Goal: Task Accomplishment & Management: Manage account settings

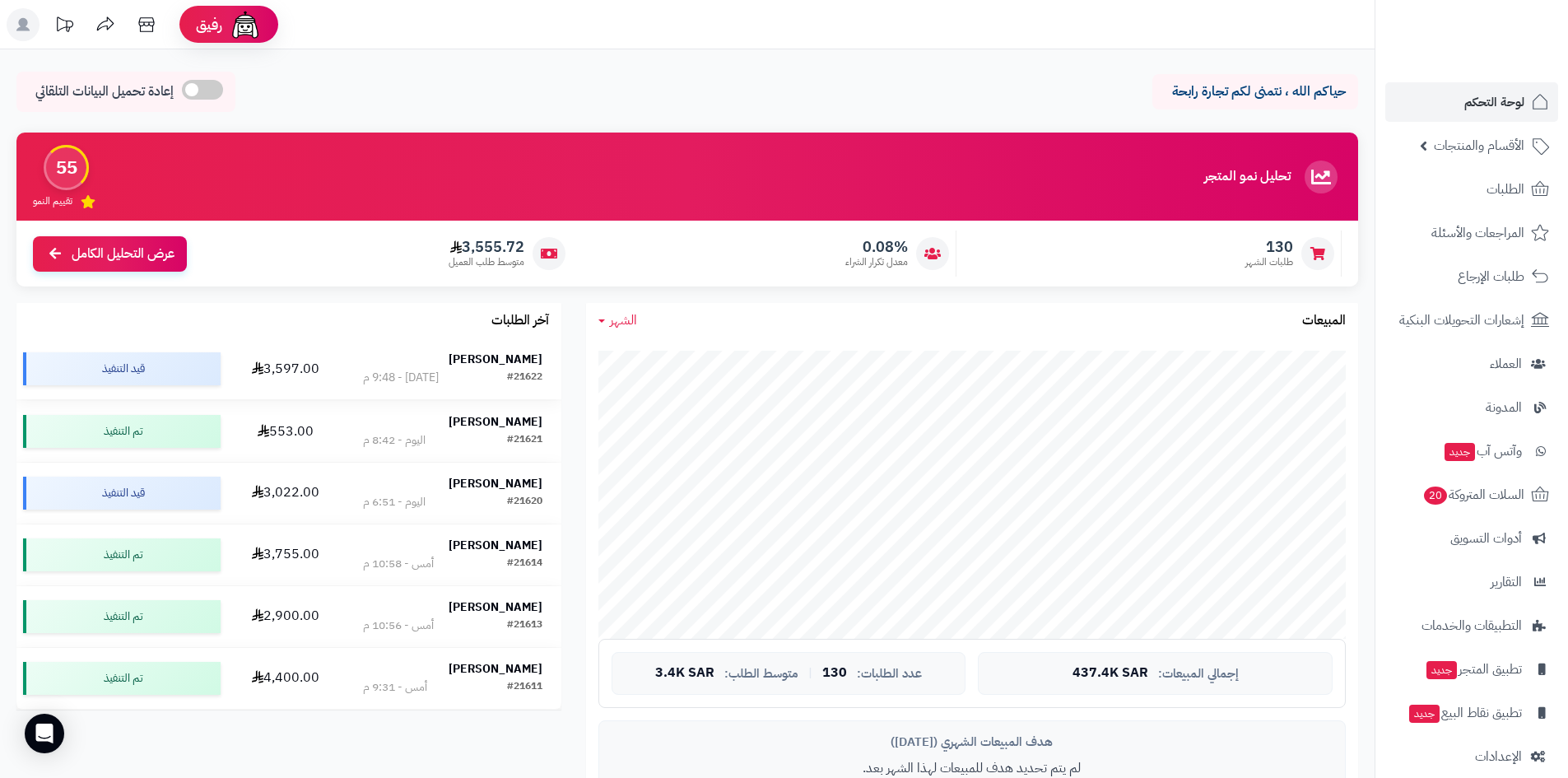
click at [491, 358] on strong "عبدالعزيز حسين" at bounding box center [496, 359] width 94 height 18
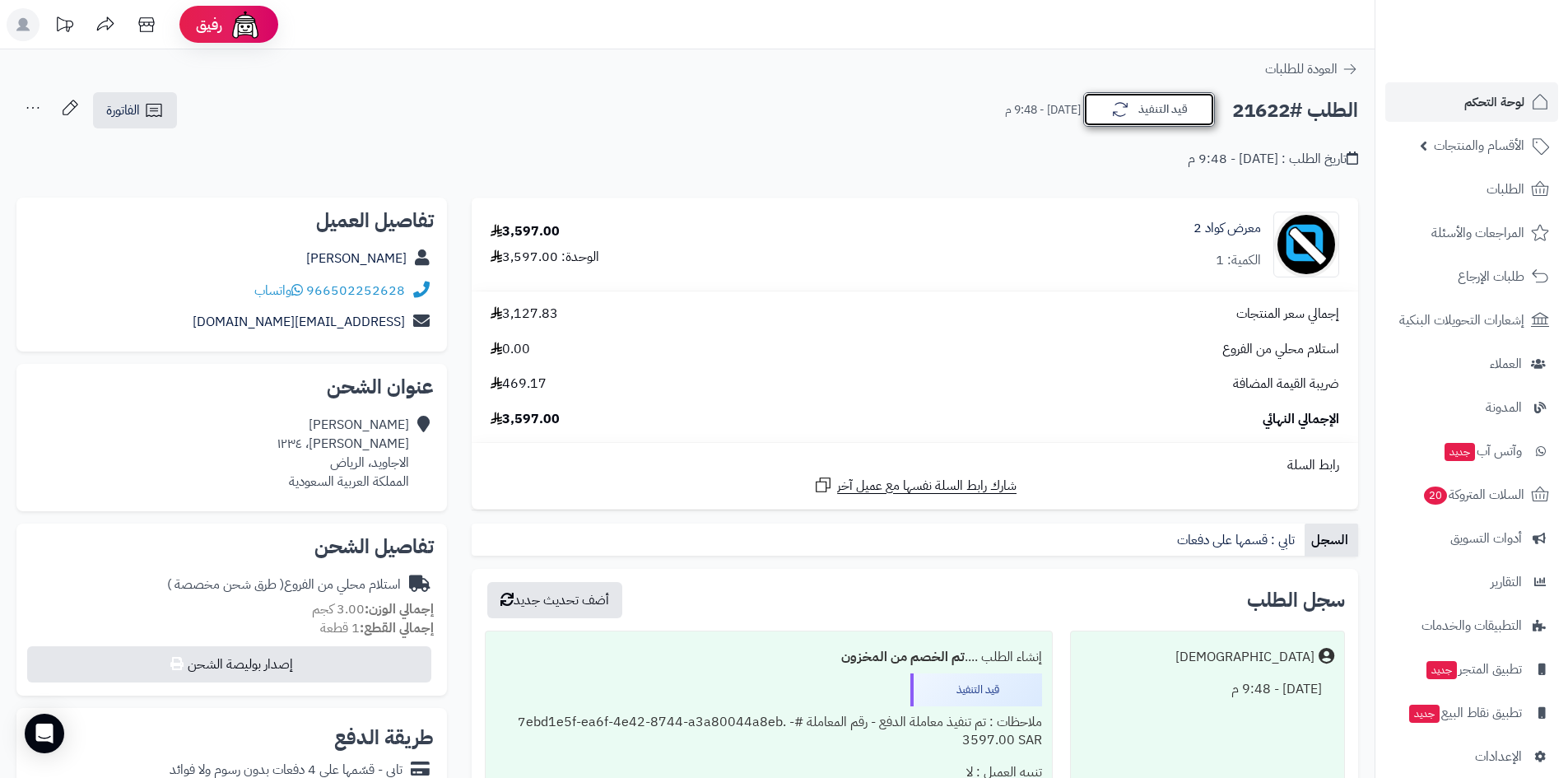
click at [1143, 101] on button "قيد التنفيذ" at bounding box center [1149, 109] width 132 height 34
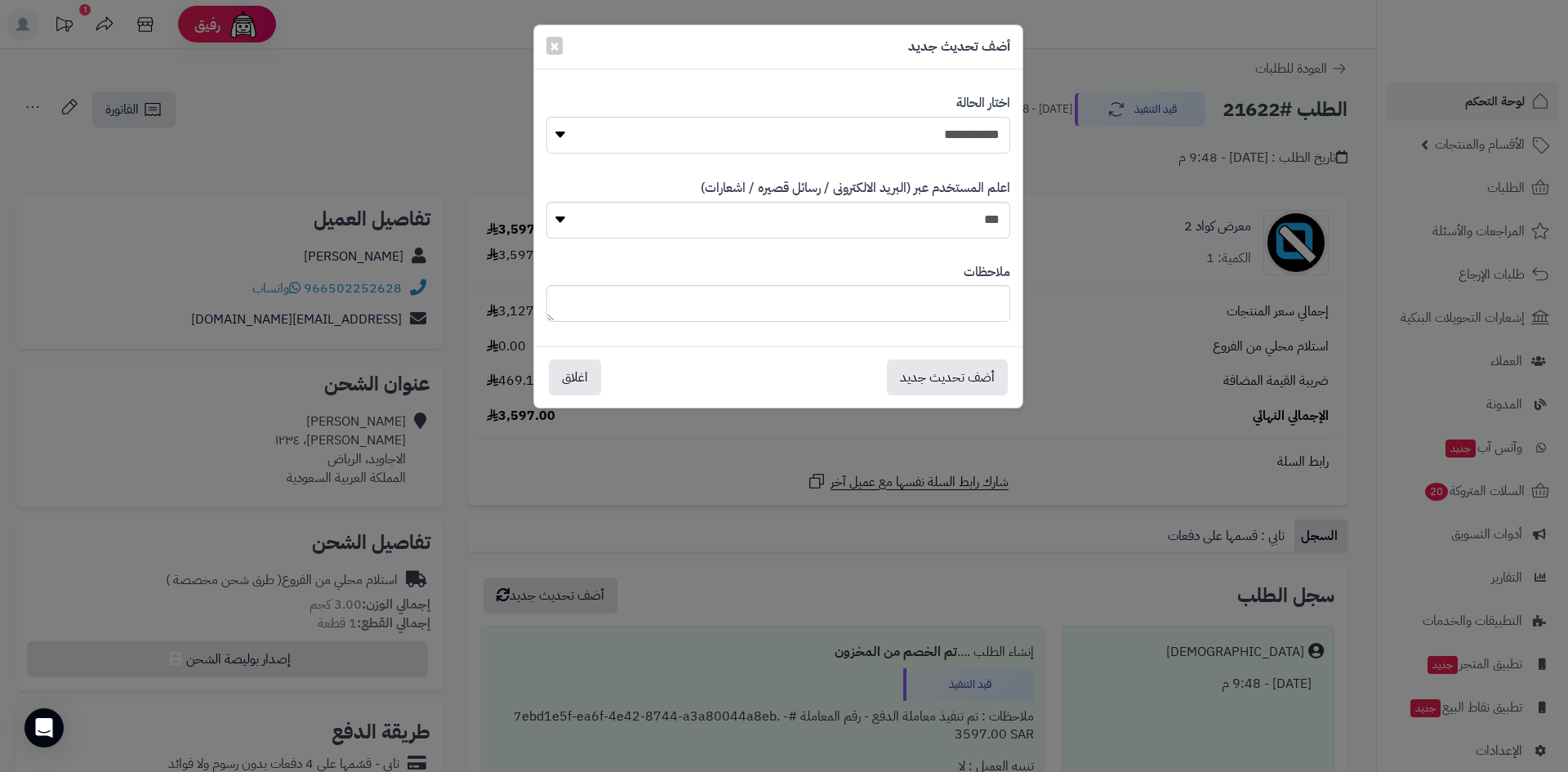
click at [928, 143] on select "**********" at bounding box center [778, 135] width 463 height 37
select select "*"
click at [546, 117] on select "**********" at bounding box center [778, 135] width 463 height 37
click at [944, 378] on button "أضف تحديث جديد" at bounding box center [947, 376] width 121 height 36
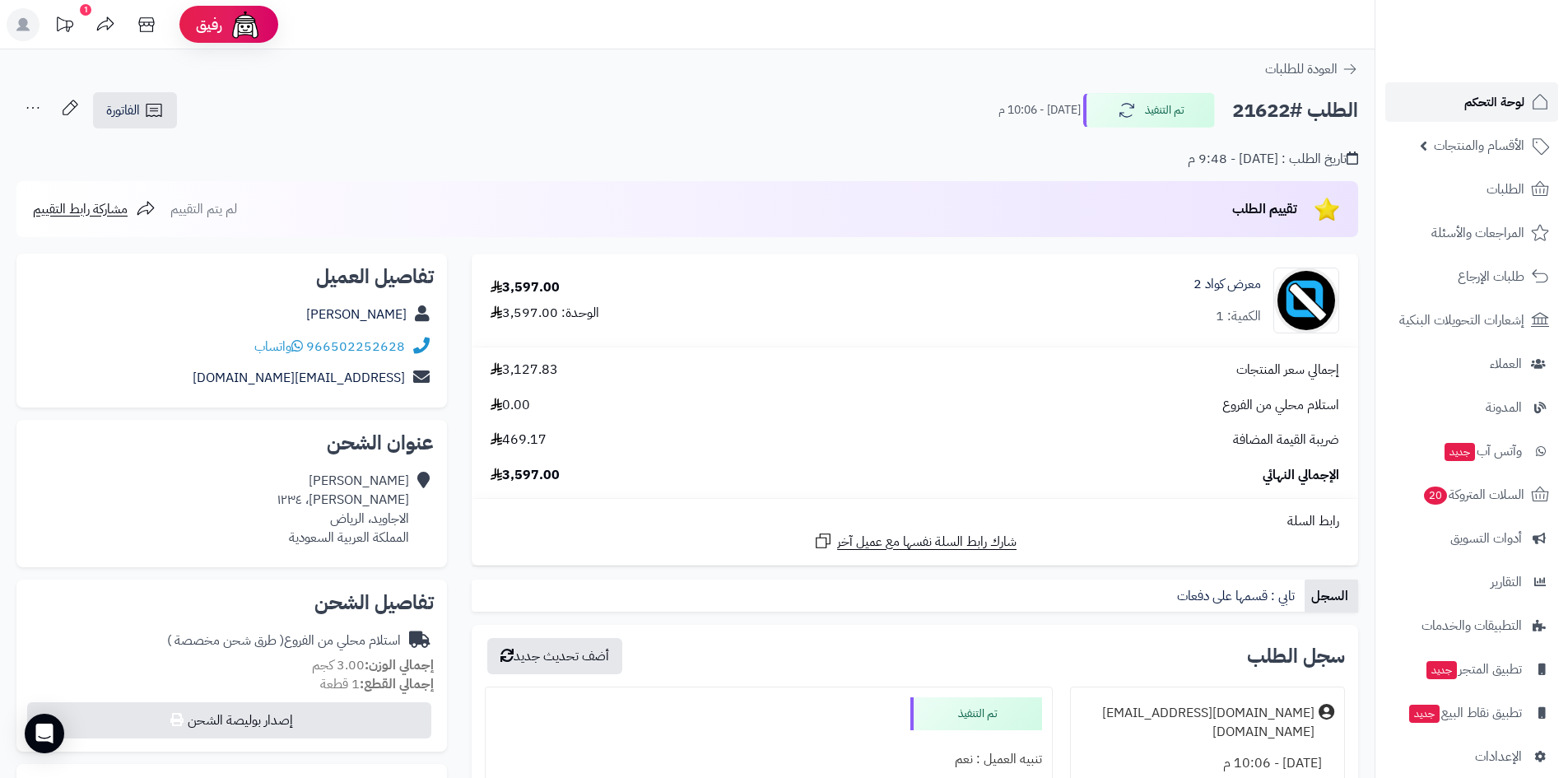
click at [1464, 103] on span "لوحة التحكم" at bounding box center [1493, 102] width 60 height 23
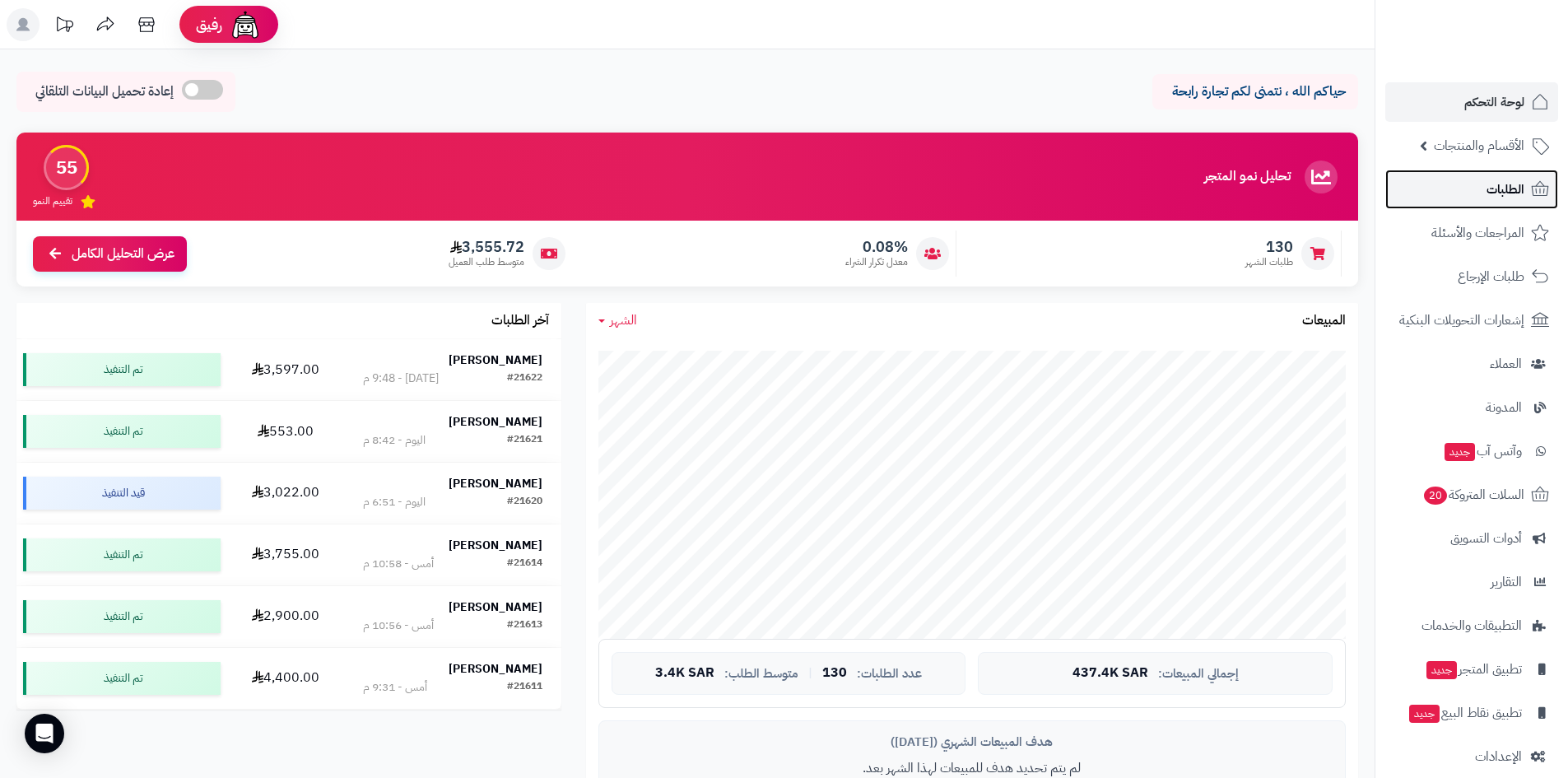
drag, startPoint x: 1466, startPoint y: 180, endPoint x: 1452, endPoint y: 190, distance: 17.2
click at [1466, 180] on link "الطلبات" at bounding box center [1471, 189] width 173 height 39
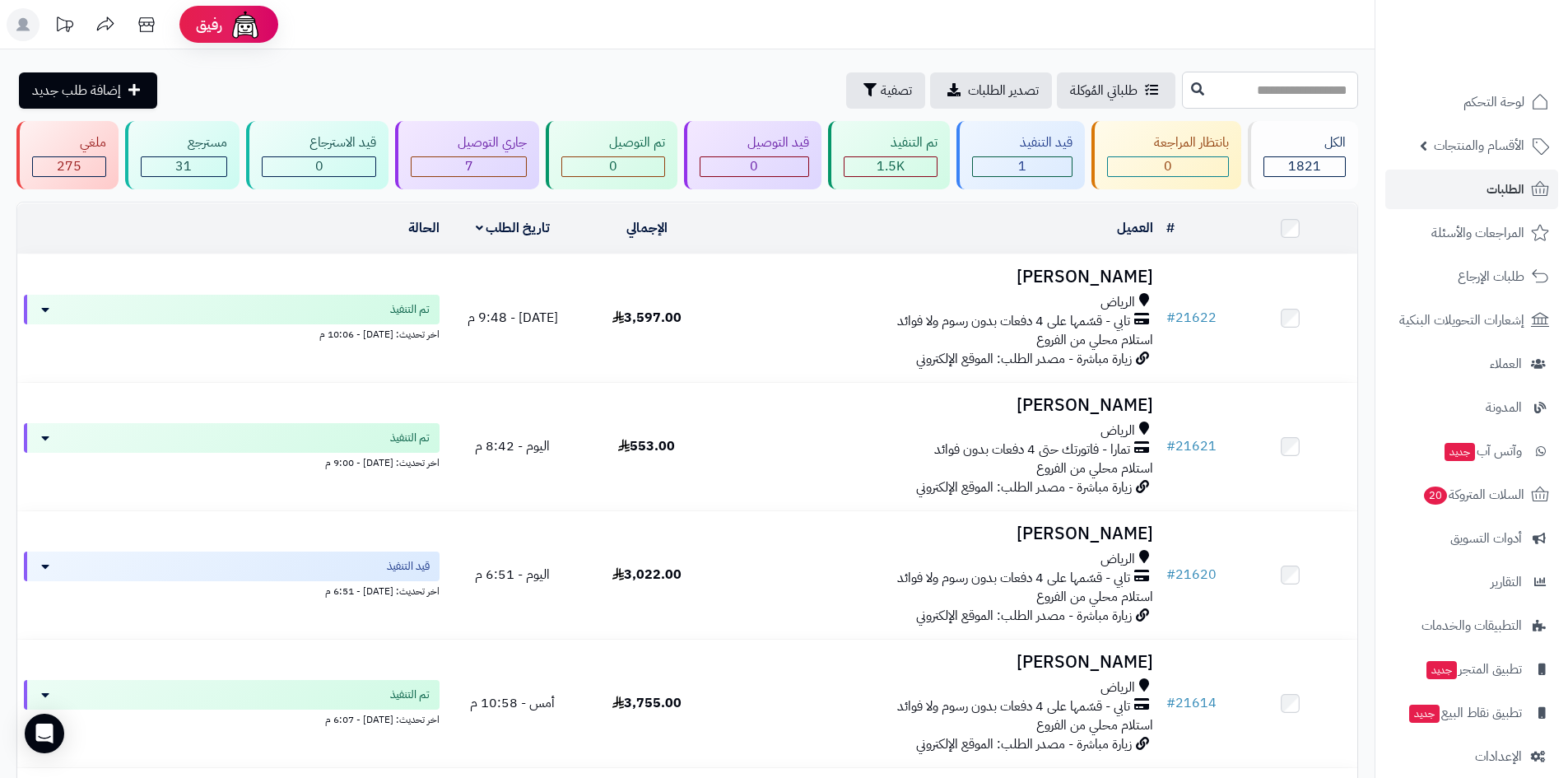
click at [1181, 89] on input "text" at bounding box center [1270, 90] width 176 height 37
paste input "*****"
type input "*****"
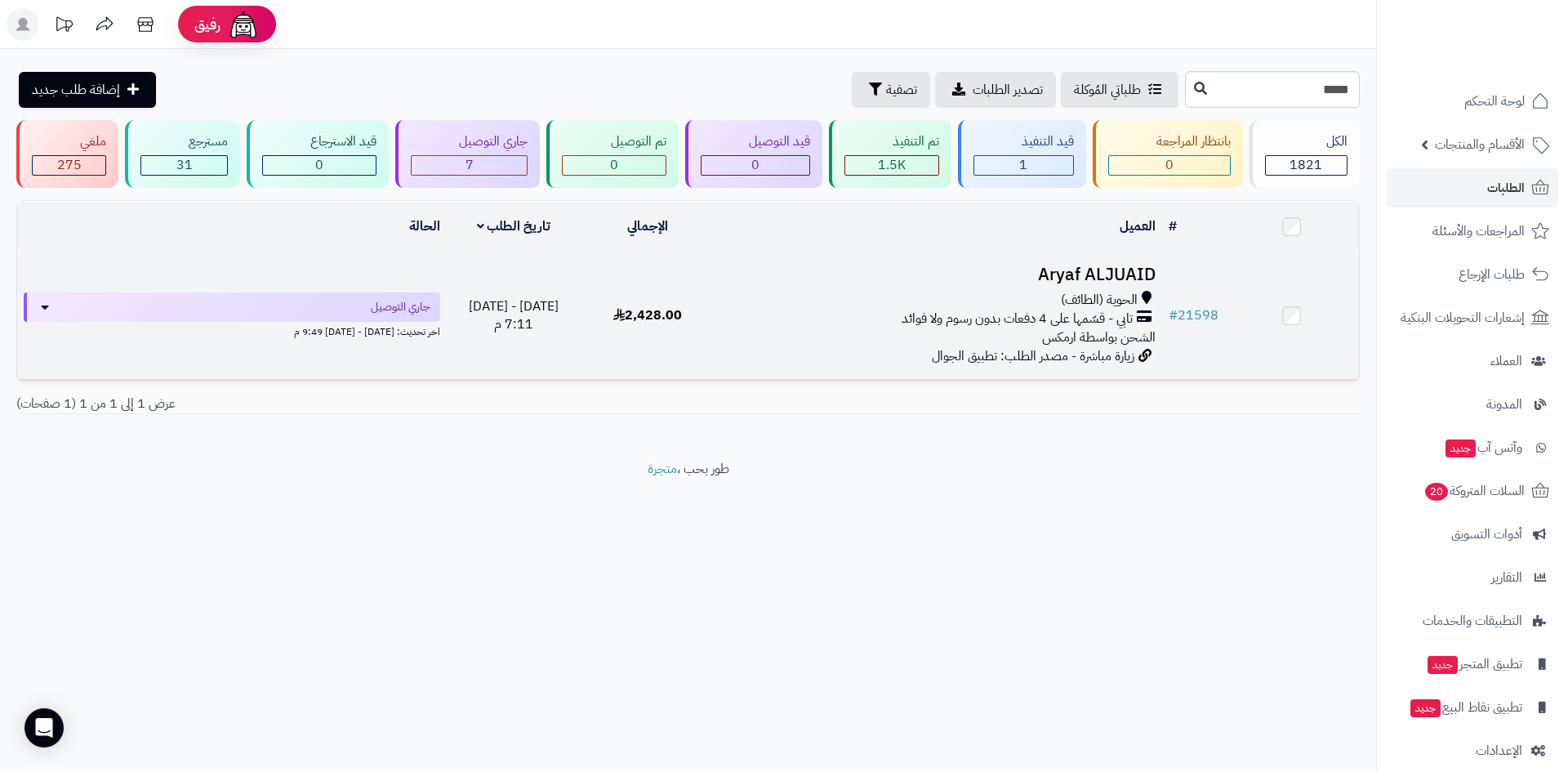
drag, startPoint x: 1080, startPoint y: 268, endPoint x: 1050, endPoint y: 297, distance: 41.7
click at [1080, 268] on h3 "Aryaf ALJUAID" at bounding box center [939, 274] width 433 height 19
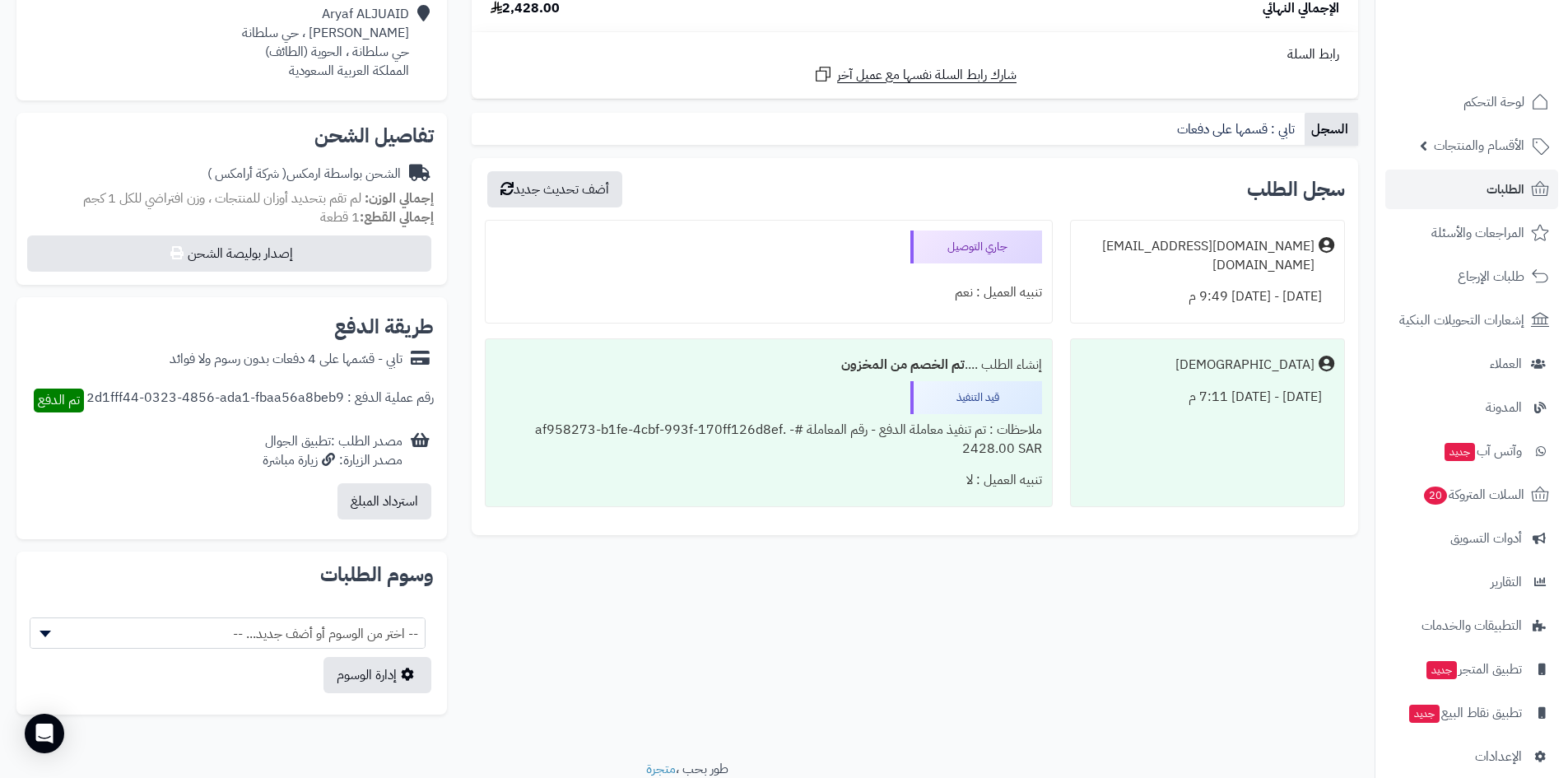
scroll to position [412, 0]
click at [140, 61] on div "Aryaf ALJUAID رفاعة البدري ، حي سلطانة حي سلطانة ، الحوية (الطائف) المملكة العر…" at bounding box center [231, 41] width 404 height 88
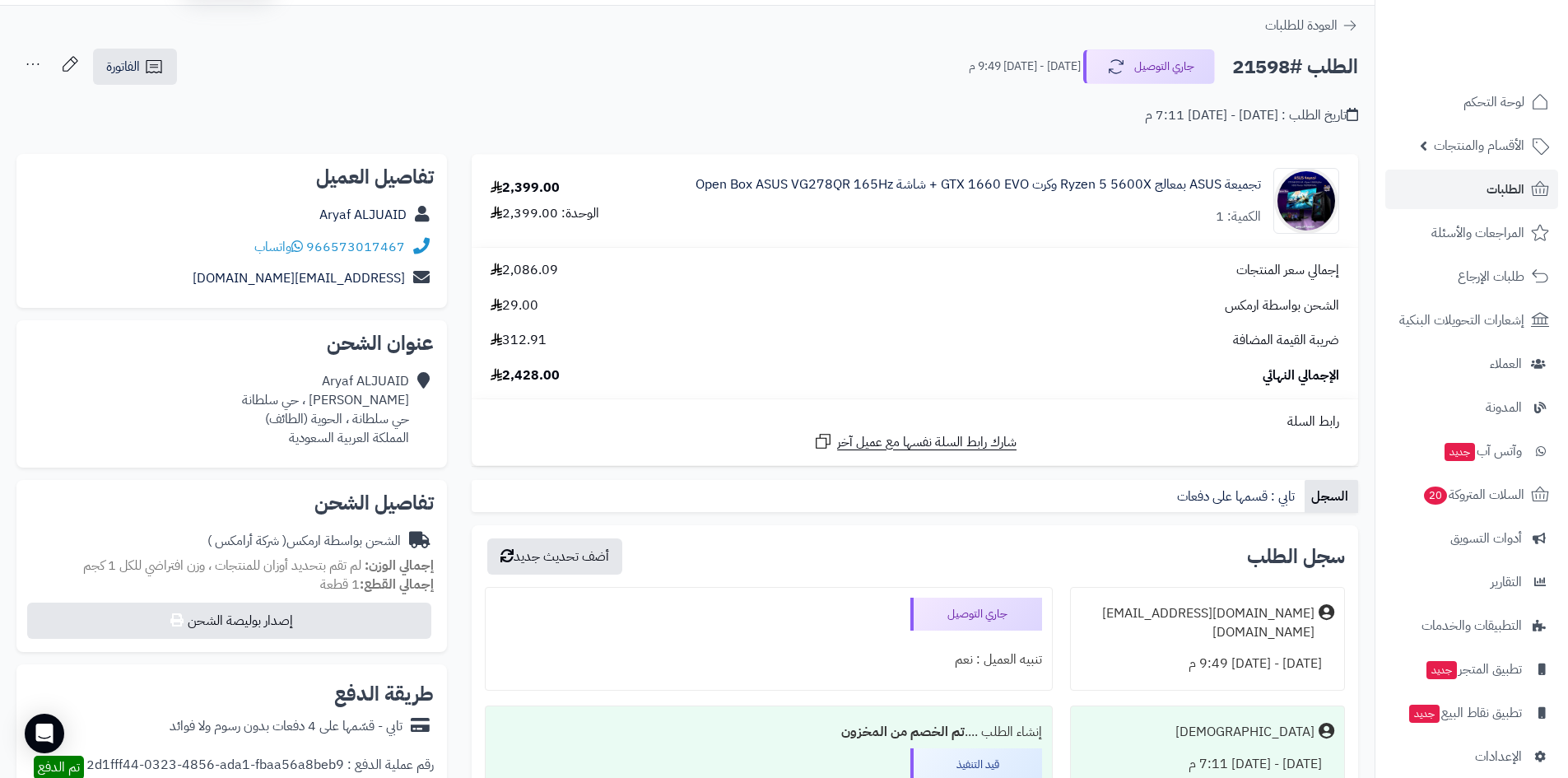
scroll to position [0, 0]
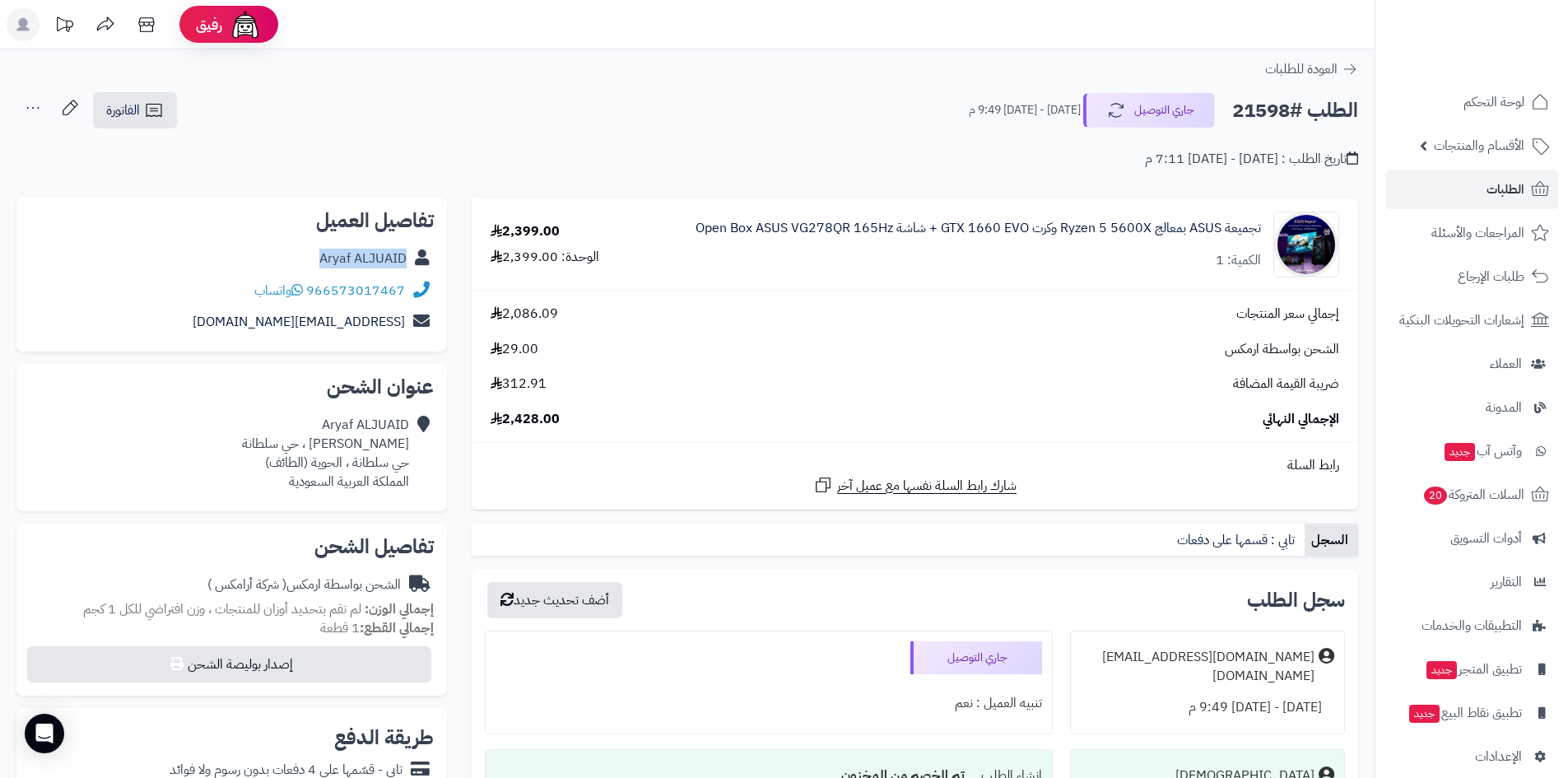
drag, startPoint x: 306, startPoint y: 257, endPoint x: 407, endPoint y: 257, distance: 101.0
click at [407, 257] on div "Aryaf ALJUAID" at bounding box center [231, 259] width 404 height 32
copy link "Aryaf ALJUAID"
click at [1454, 117] on link "لوحة التحكم" at bounding box center [1471, 102] width 173 height 39
click at [1434, 105] on link "لوحة التحكم" at bounding box center [1471, 102] width 173 height 39
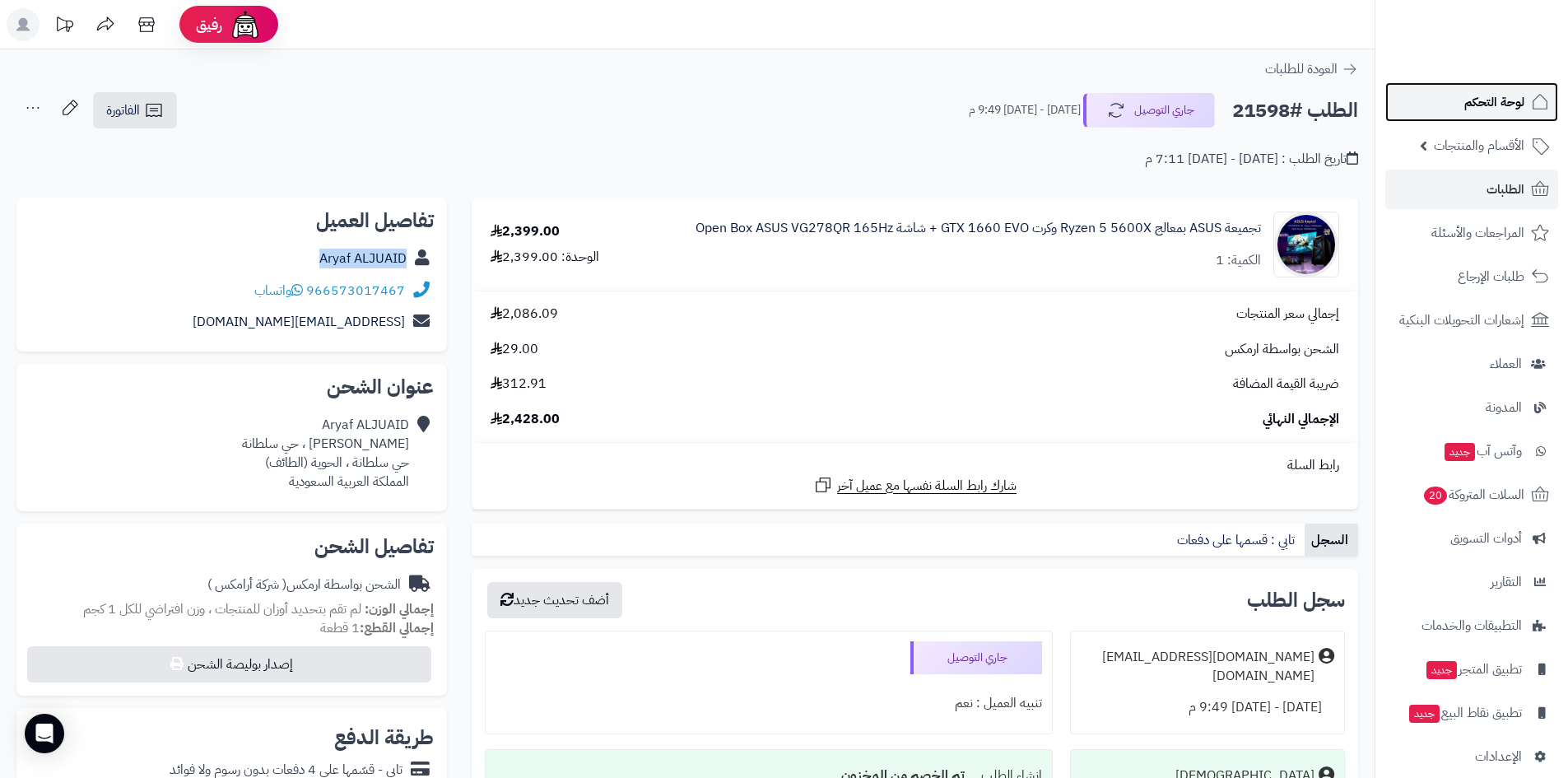
click at [1429, 103] on link "لوحة التحكم" at bounding box center [1471, 102] width 173 height 39
click at [1425, 108] on link "لوحة التحكم" at bounding box center [1471, 102] width 173 height 39
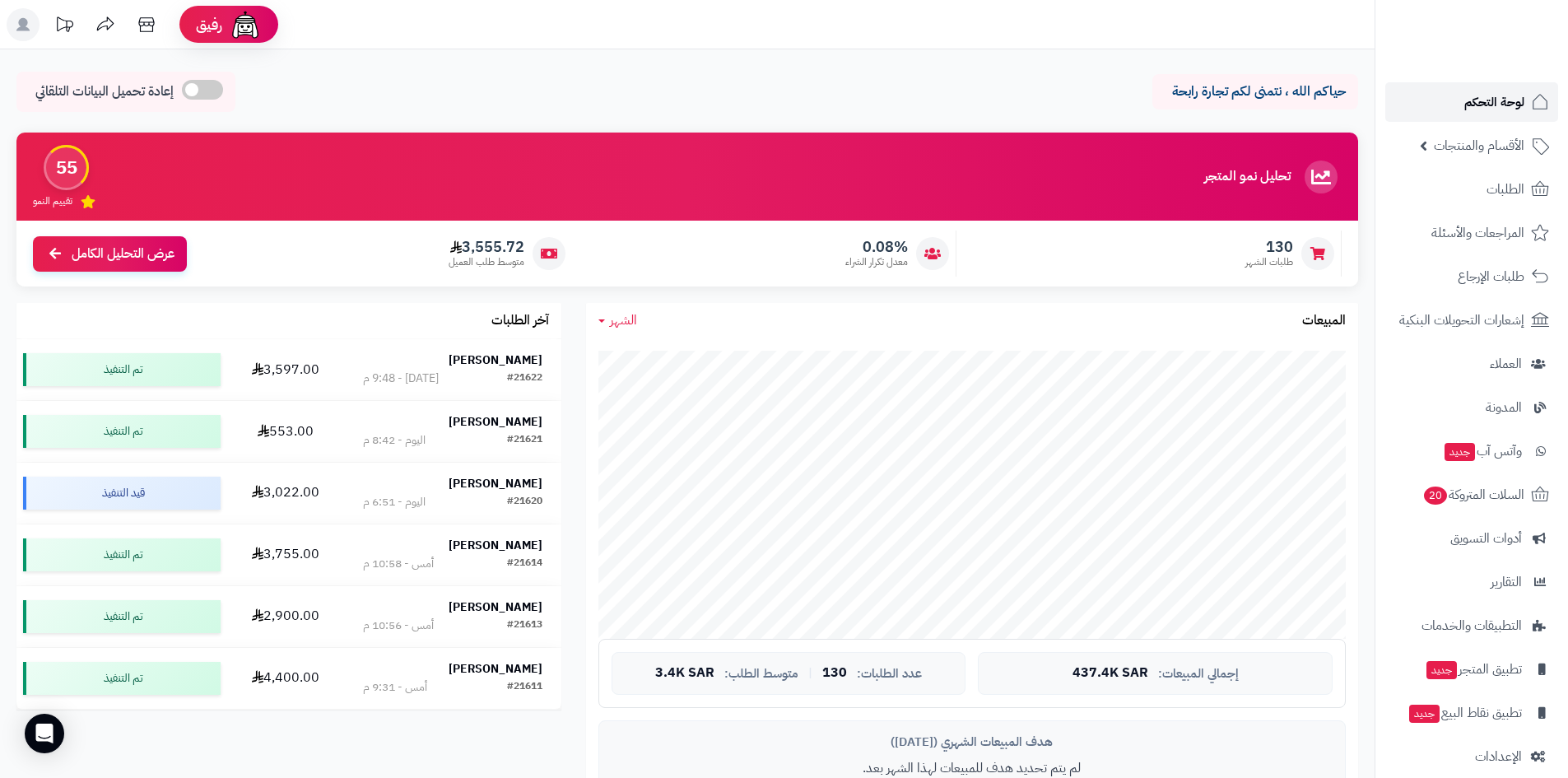
click at [1470, 97] on span "لوحة التحكم" at bounding box center [1493, 102] width 60 height 23
click at [1465, 89] on link "لوحة التحكم" at bounding box center [1471, 102] width 173 height 39
click at [526, 481] on strong "[PERSON_NAME]" at bounding box center [496, 482] width 94 height 18
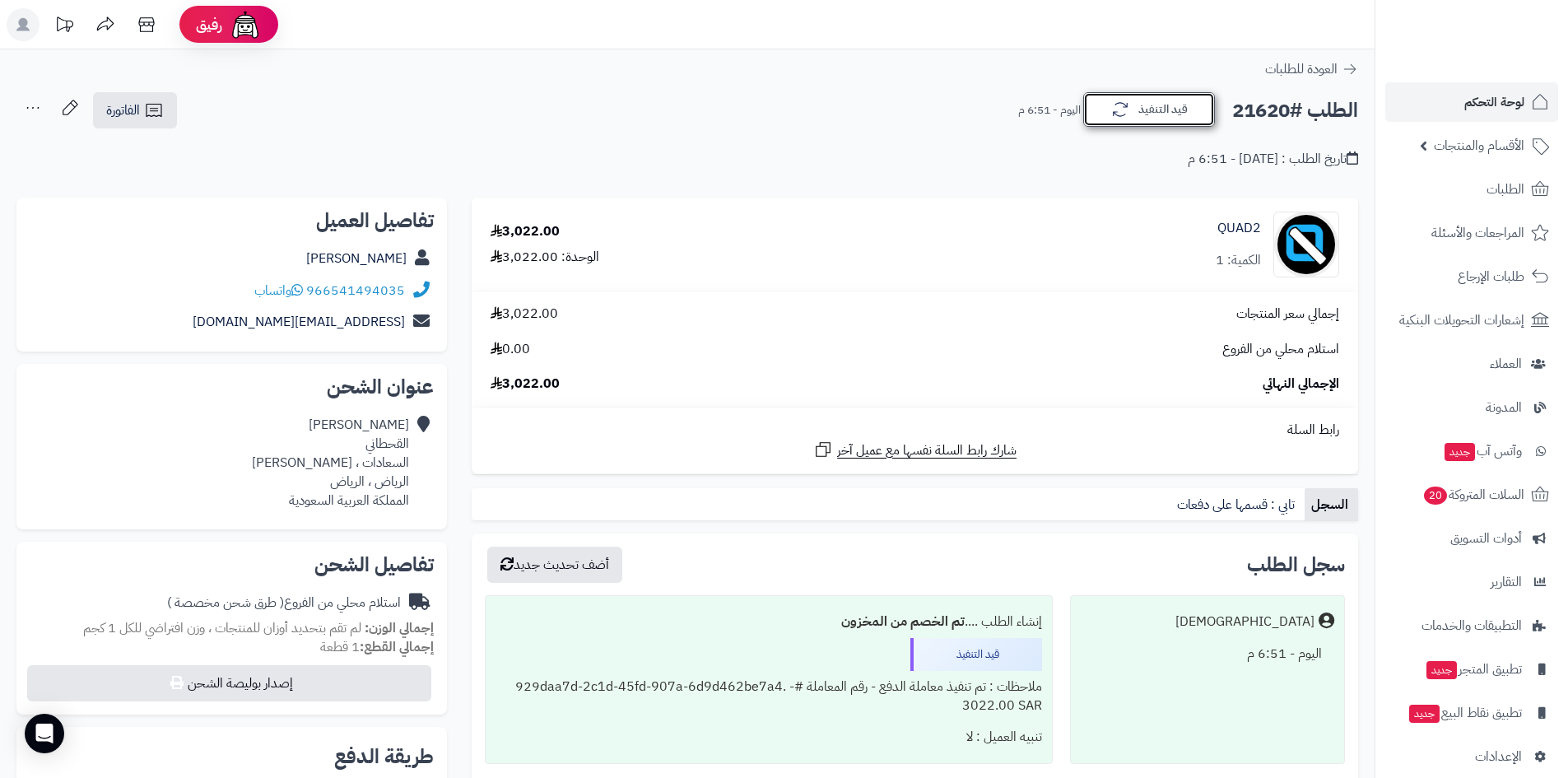
click at [1160, 103] on button "قيد التنفيذ" at bounding box center [1149, 109] width 132 height 34
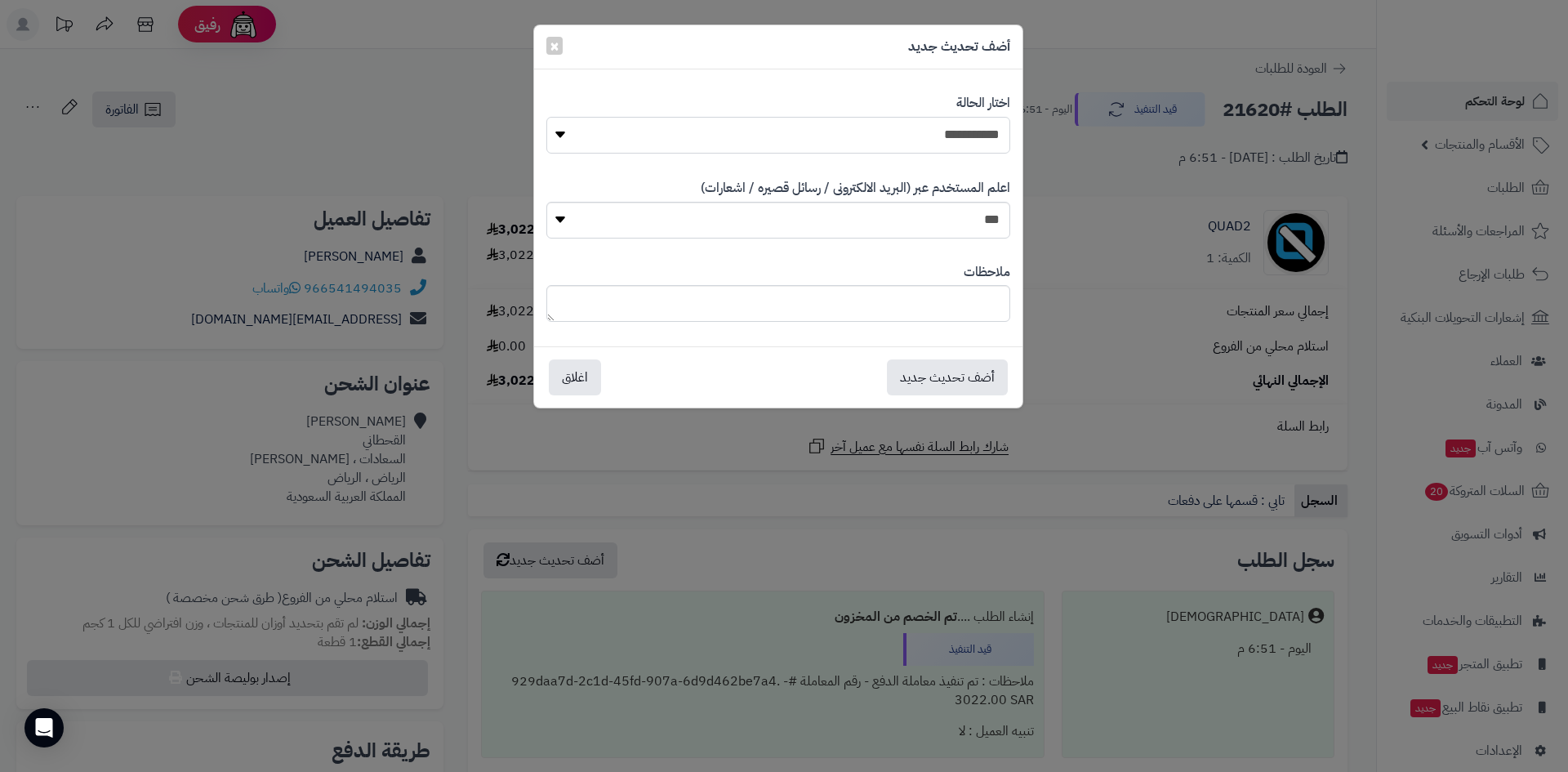
click at [952, 141] on select "**********" at bounding box center [778, 135] width 463 height 37
select select "*"
click at [546, 117] on select "**********" at bounding box center [778, 135] width 463 height 37
click at [949, 372] on button "أضف تحديث جديد" at bounding box center [947, 376] width 121 height 36
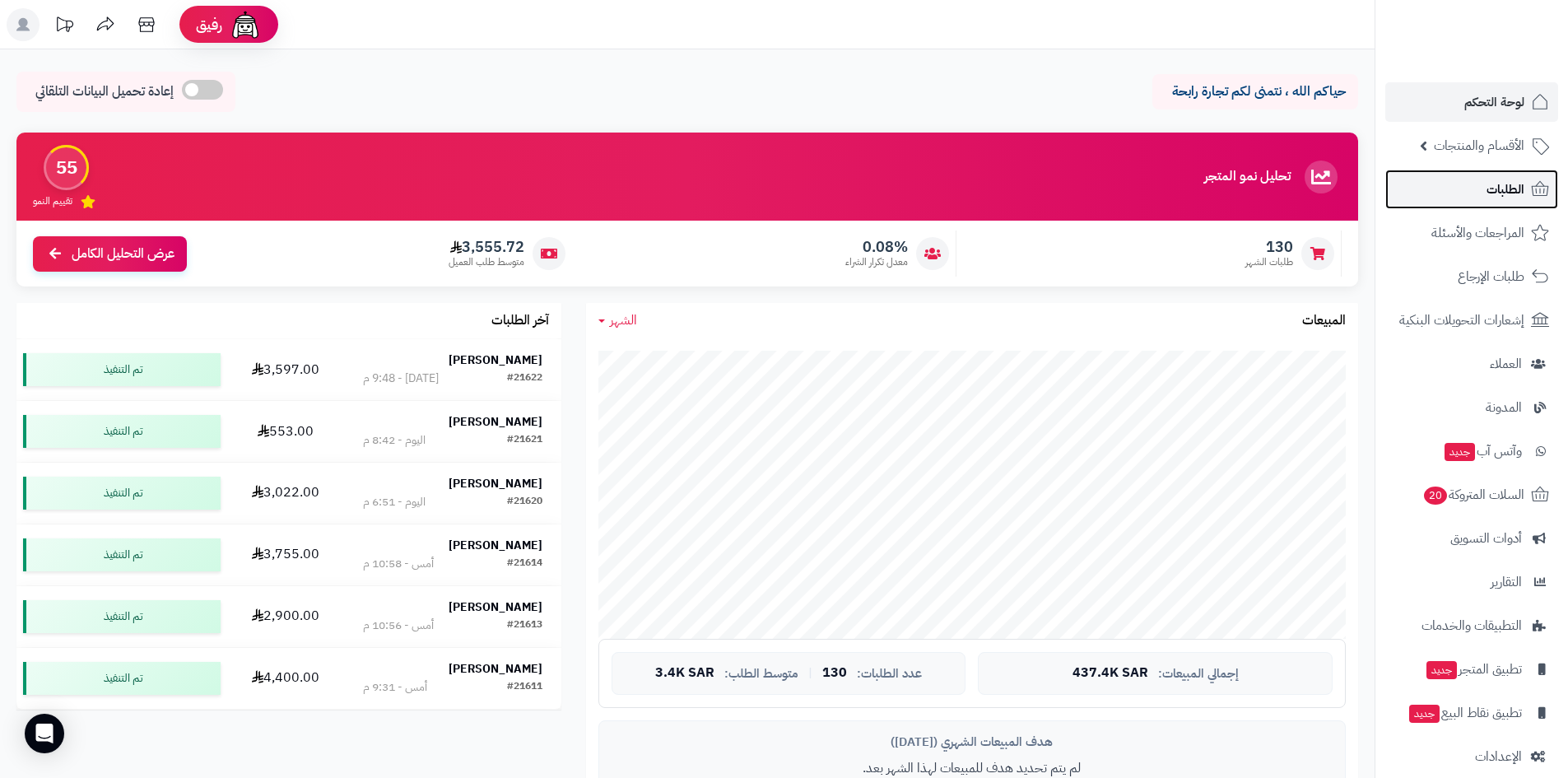
click at [1444, 201] on link "الطلبات" at bounding box center [1471, 189] width 173 height 39
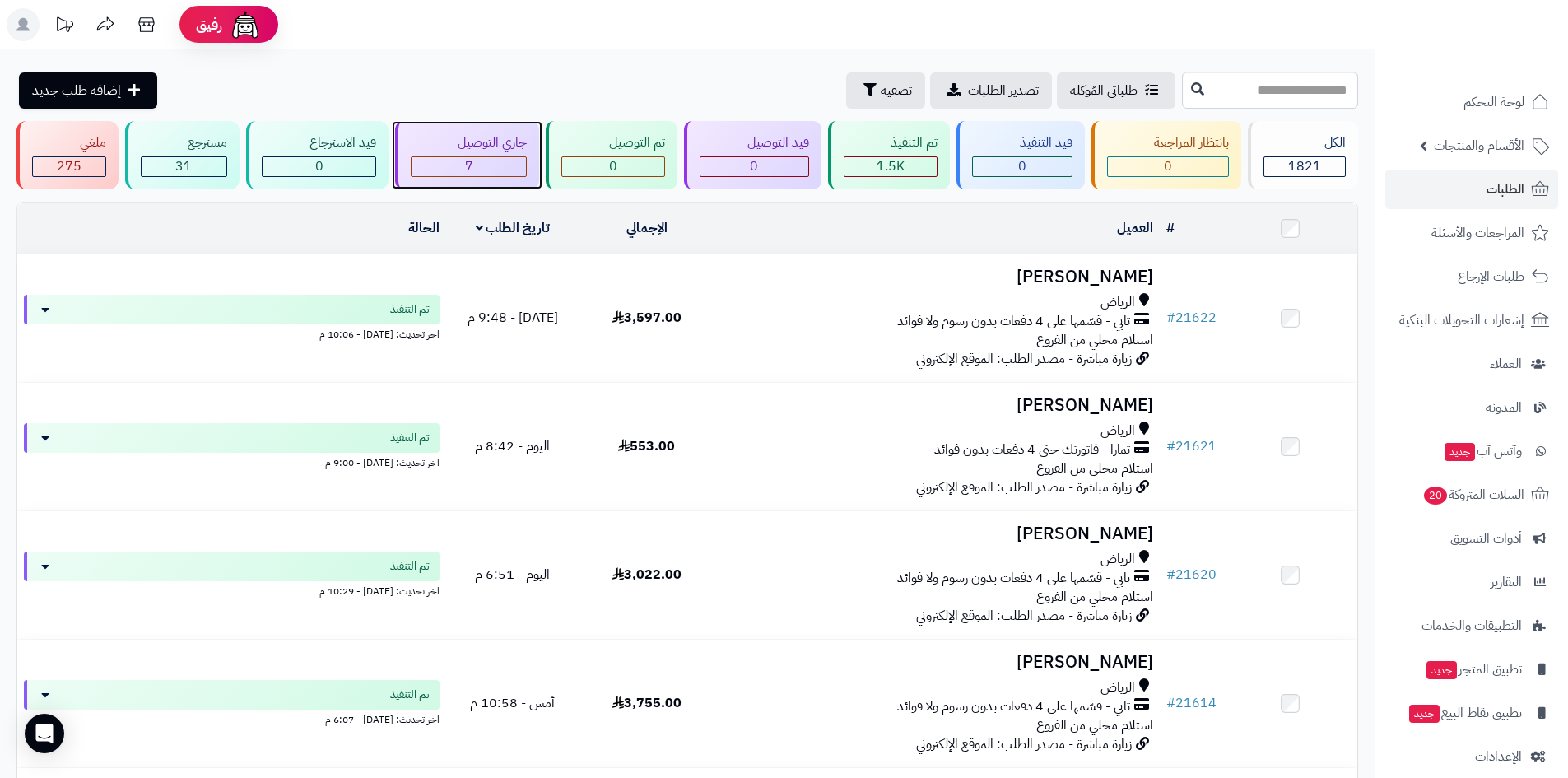
click at [452, 160] on div "7" at bounding box center [469, 166] width 115 height 19
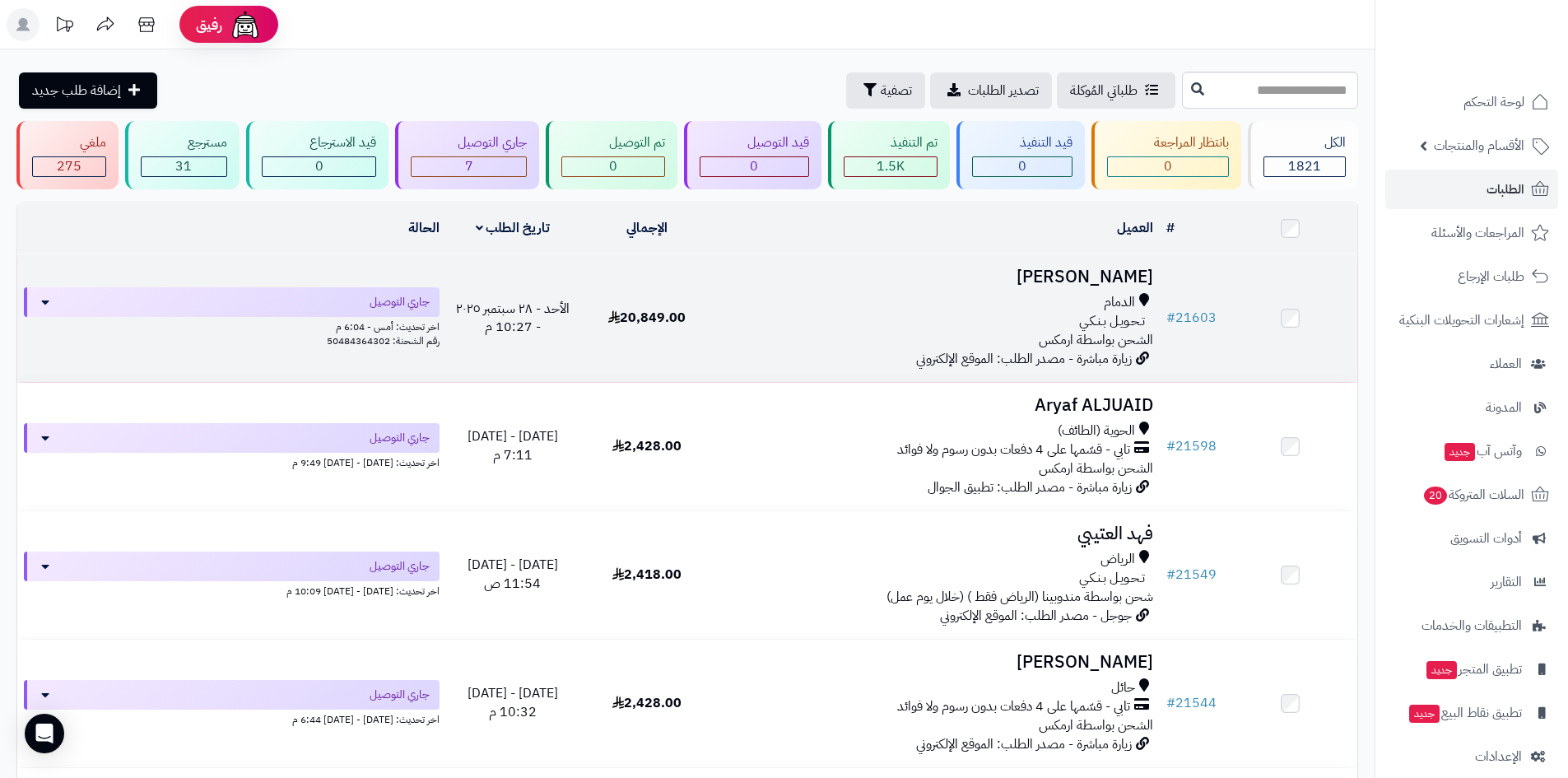
click at [1132, 271] on h3 "[PERSON_NAME]" at bounding box center [936, 276] width 433 height 19
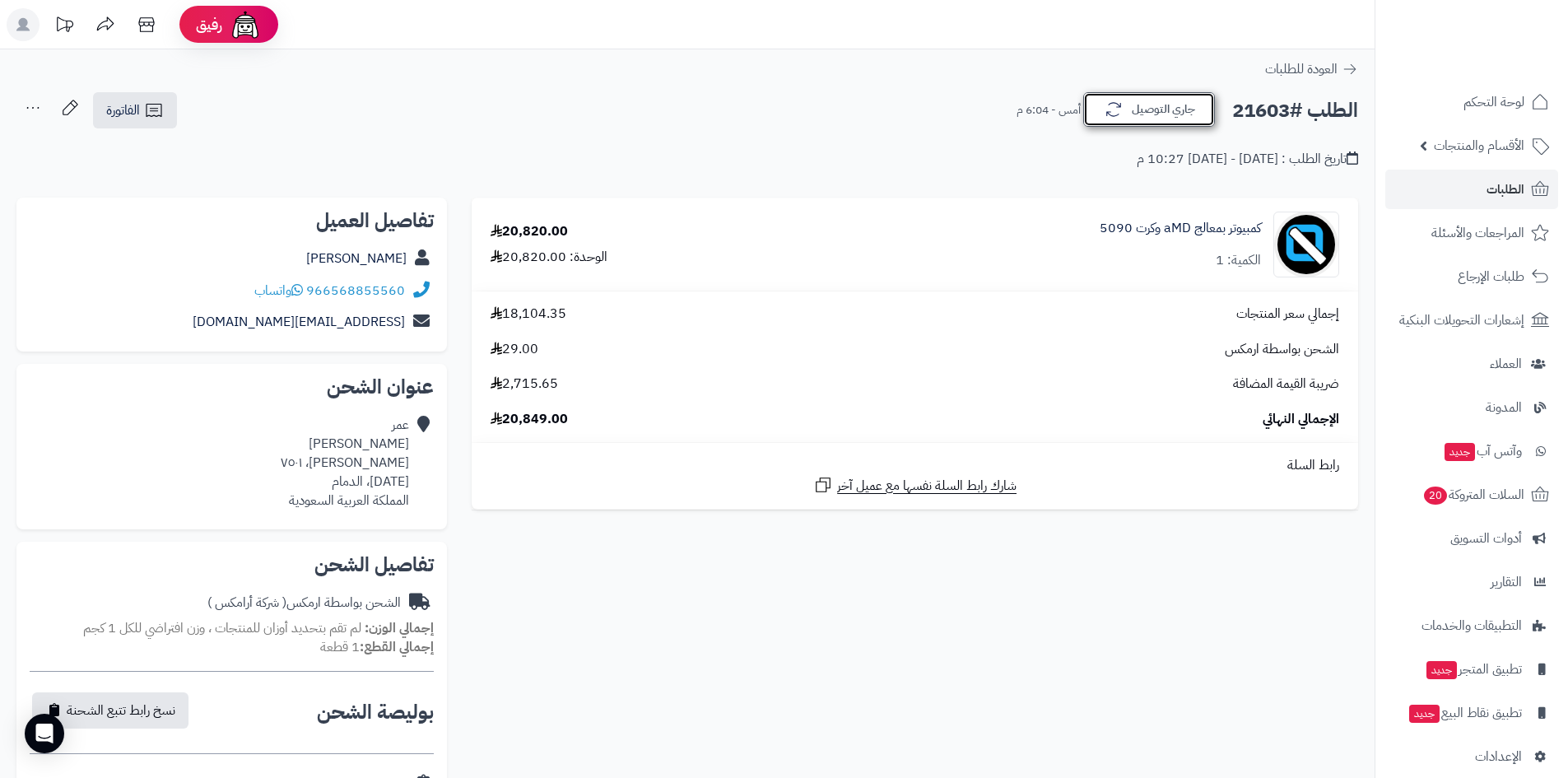
click at [1150, 122] on button "جاري التوصيل" at bounding box center [1149, 109] width 132 height 34
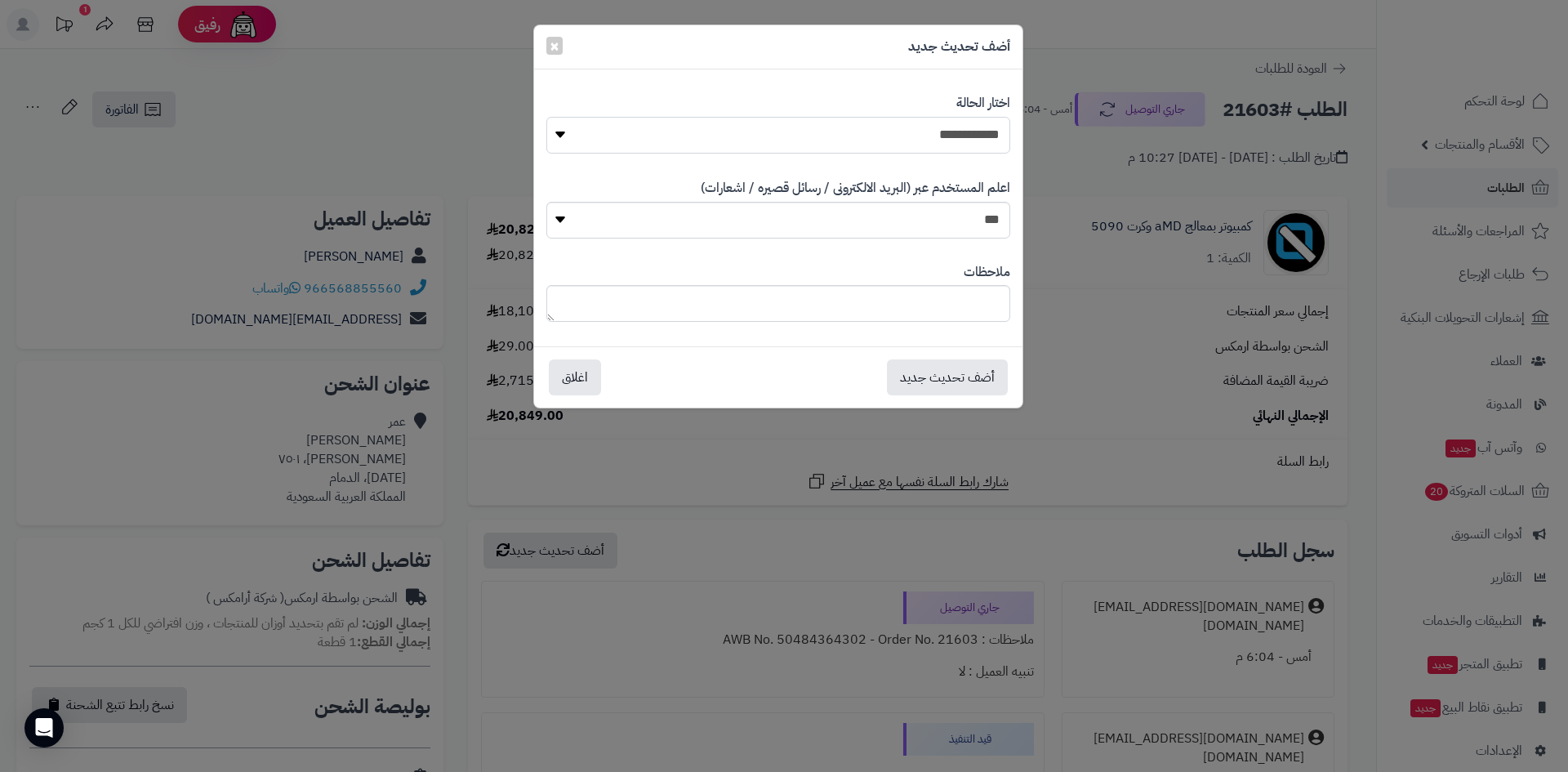
click at [990, 143] on select "**********" at bounding box center [778, 135] width 463 height 37
select select "*"
click at [546, 117] on select "**********" at bounding box center [778, 135] width 463 height 37
drag, startPoint x: 977, startPoint y: 358, endPoint x: 963, endPoint y: 378, distance: 24.4
click at [976, 361] on div "أضف تحديث جديد اغلاق" at bounding box center [779, 376] width 488 height 61
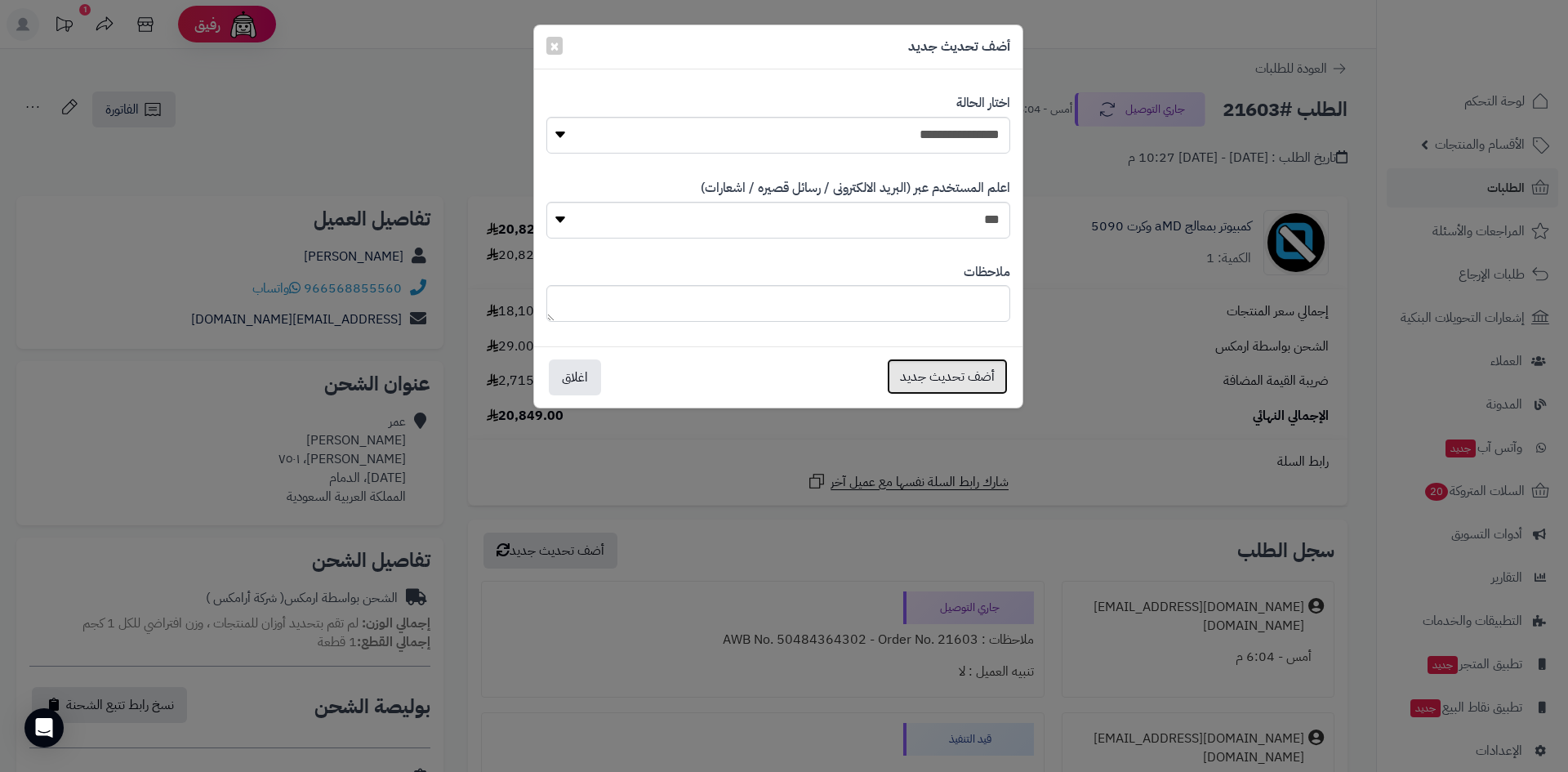
click at [963, 378] on button "أضف تحديث جديد" at bounding box center [947, 376] width 121 height 36
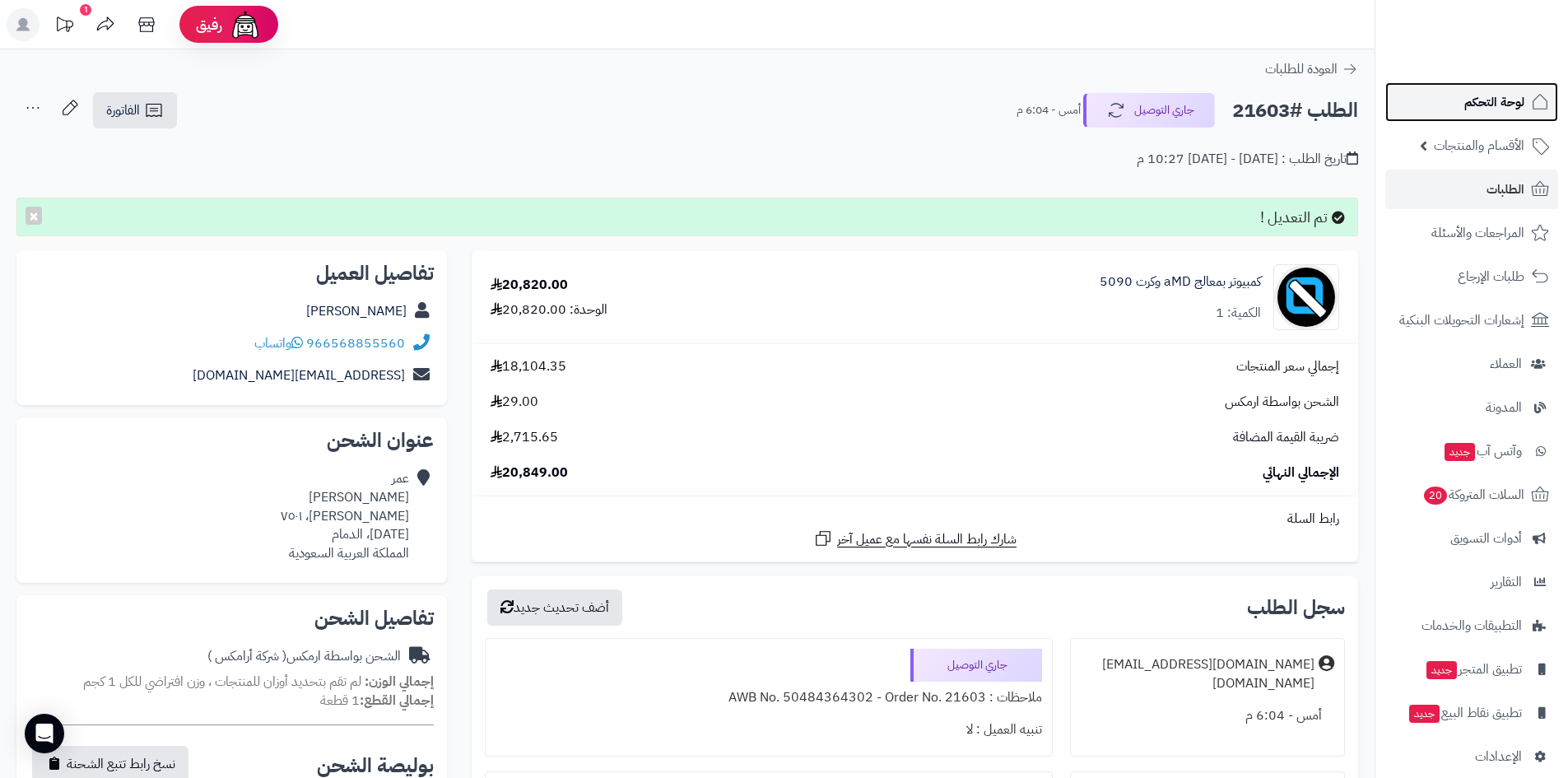
click at [1451, 108] on link "لوحة التحكم" at bounding box center [1471, 102] width 173 height 39
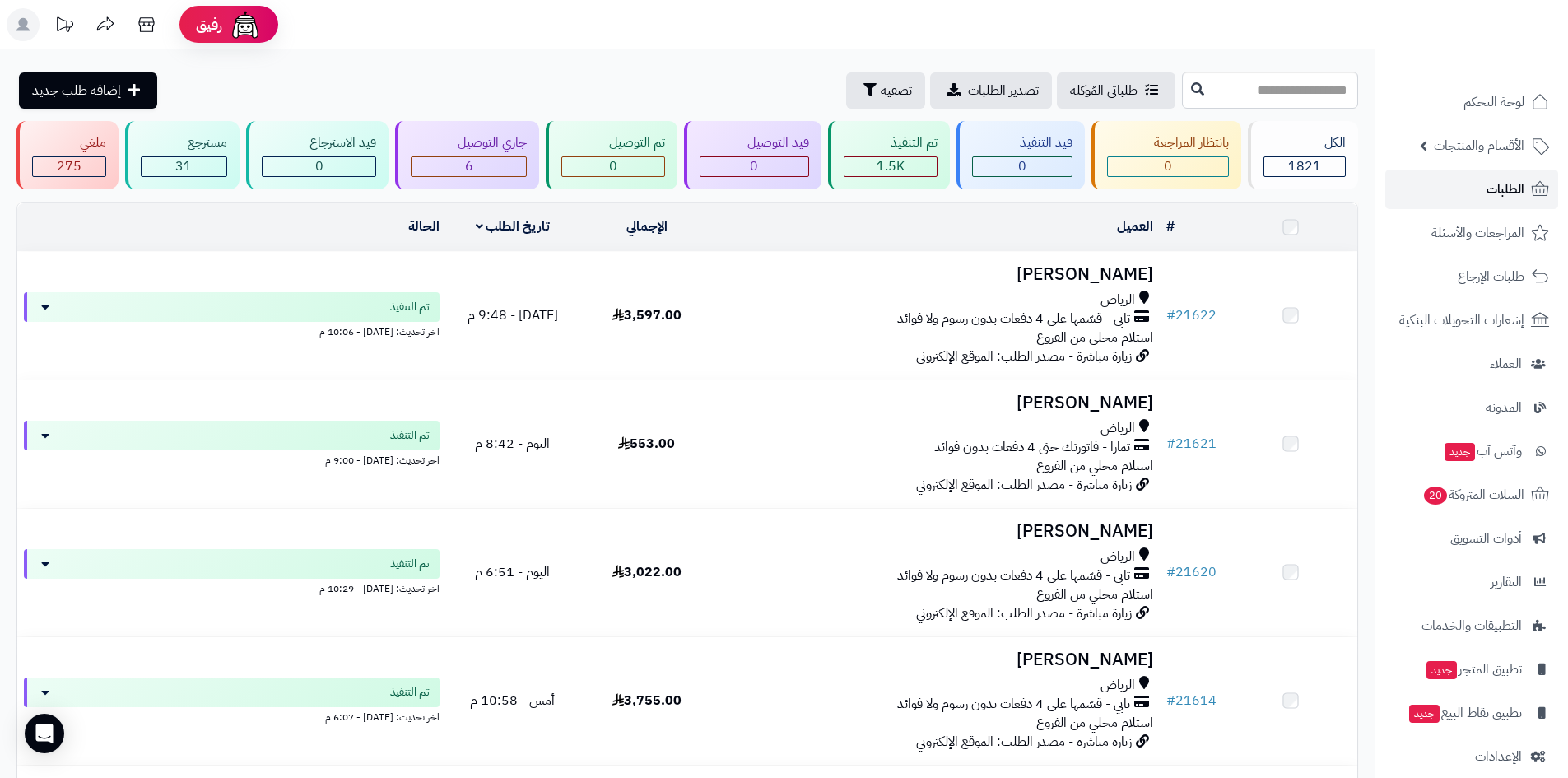
click at [1418, 178] on link "الطلبات" at bounding box center [1471, 189] width 173 height 39
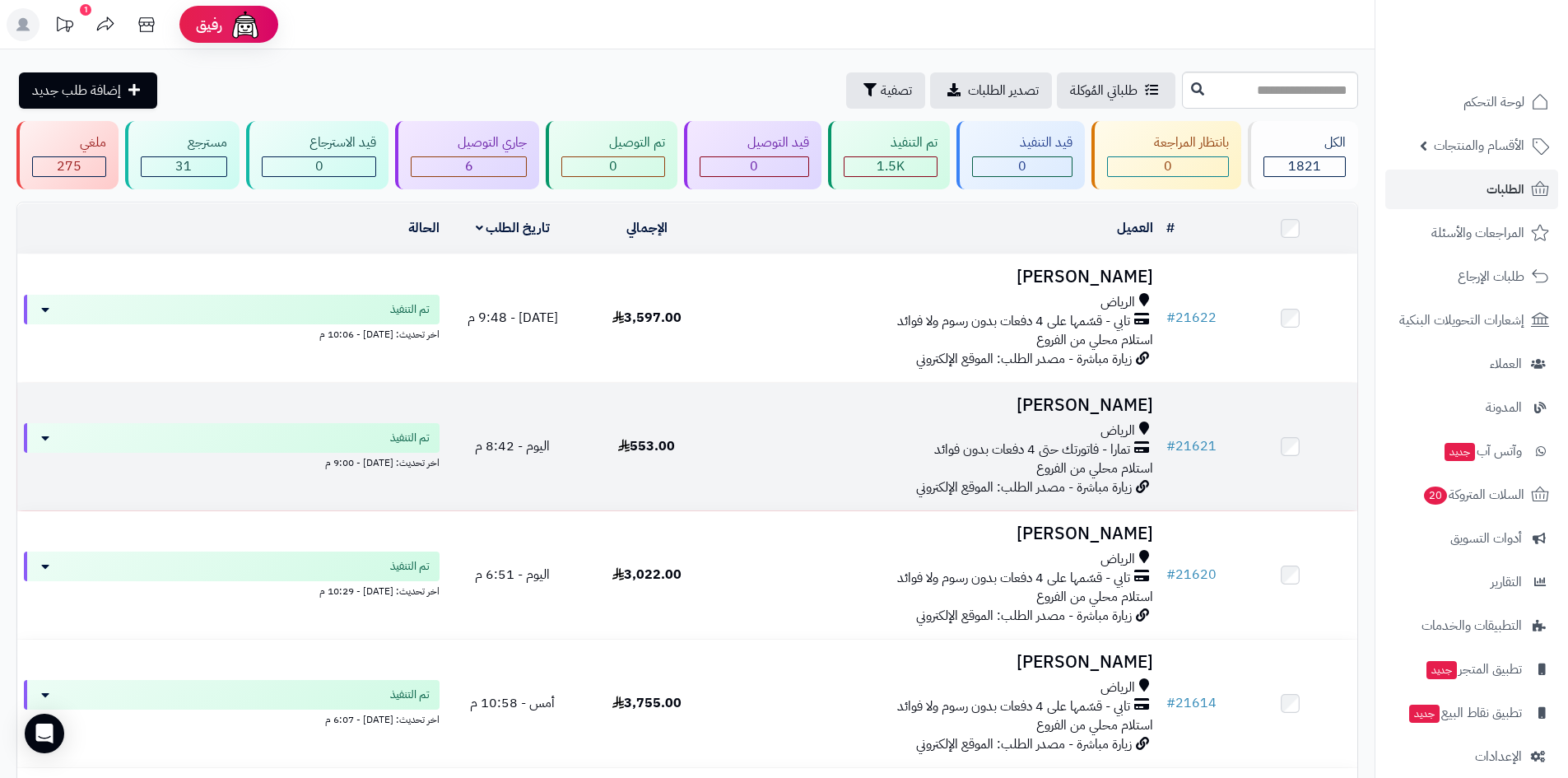
click at [1111, 388] on td "صالح الربيّع الرياض تمارا - فاتورتك حتى 4 دفعات بدون فوائد استلام محلي من الفرو…" at bounding box center [936, 446] width 446 height 128
click at [1094, 409] on h3 "[PERSON_NAME]" at bounding box center [936, 405] width 433 height 19
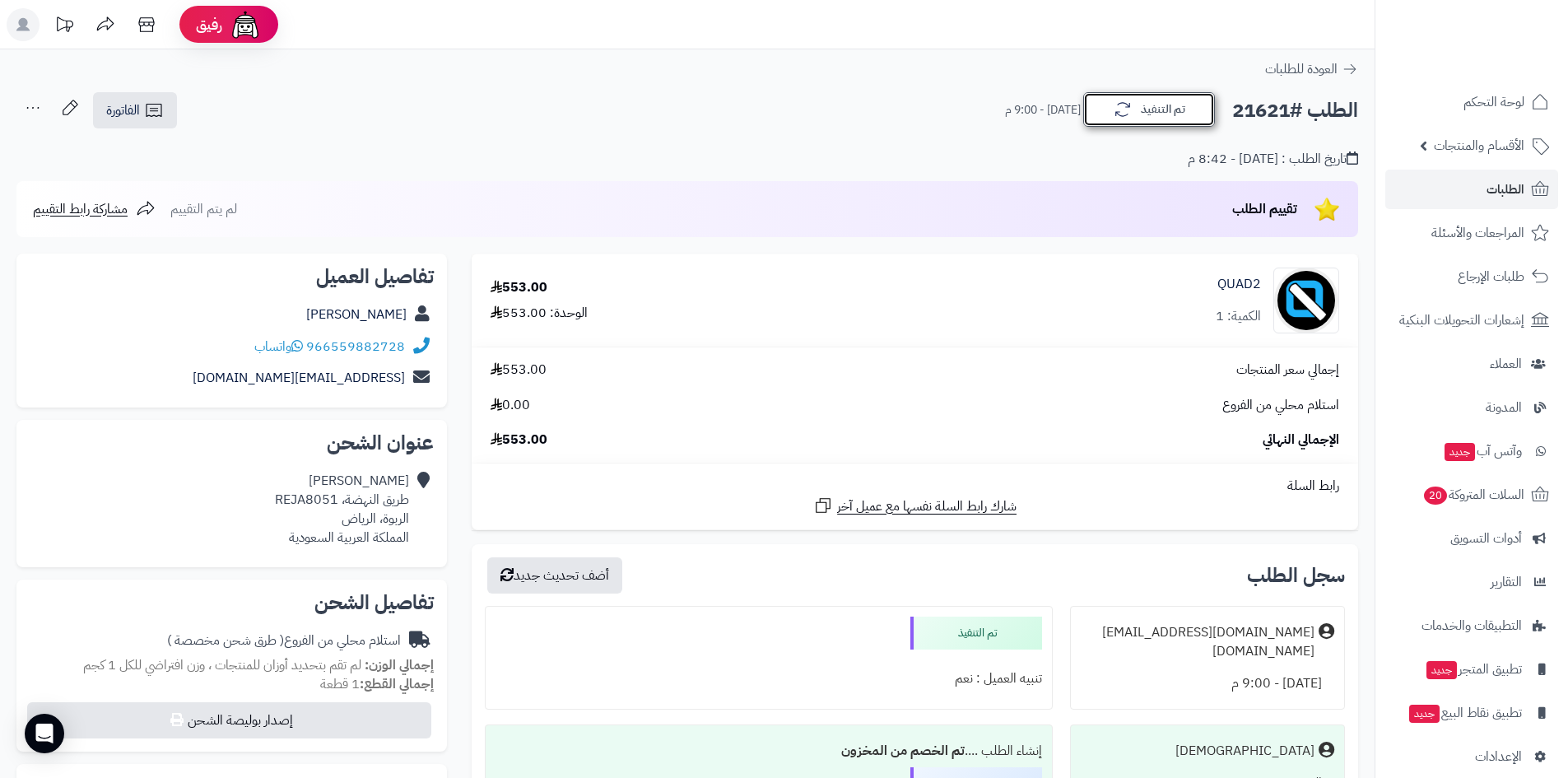
click at [1162, 122] on button "تم التنفيذ" at bounding box center [1149, 109] width 132 height 34
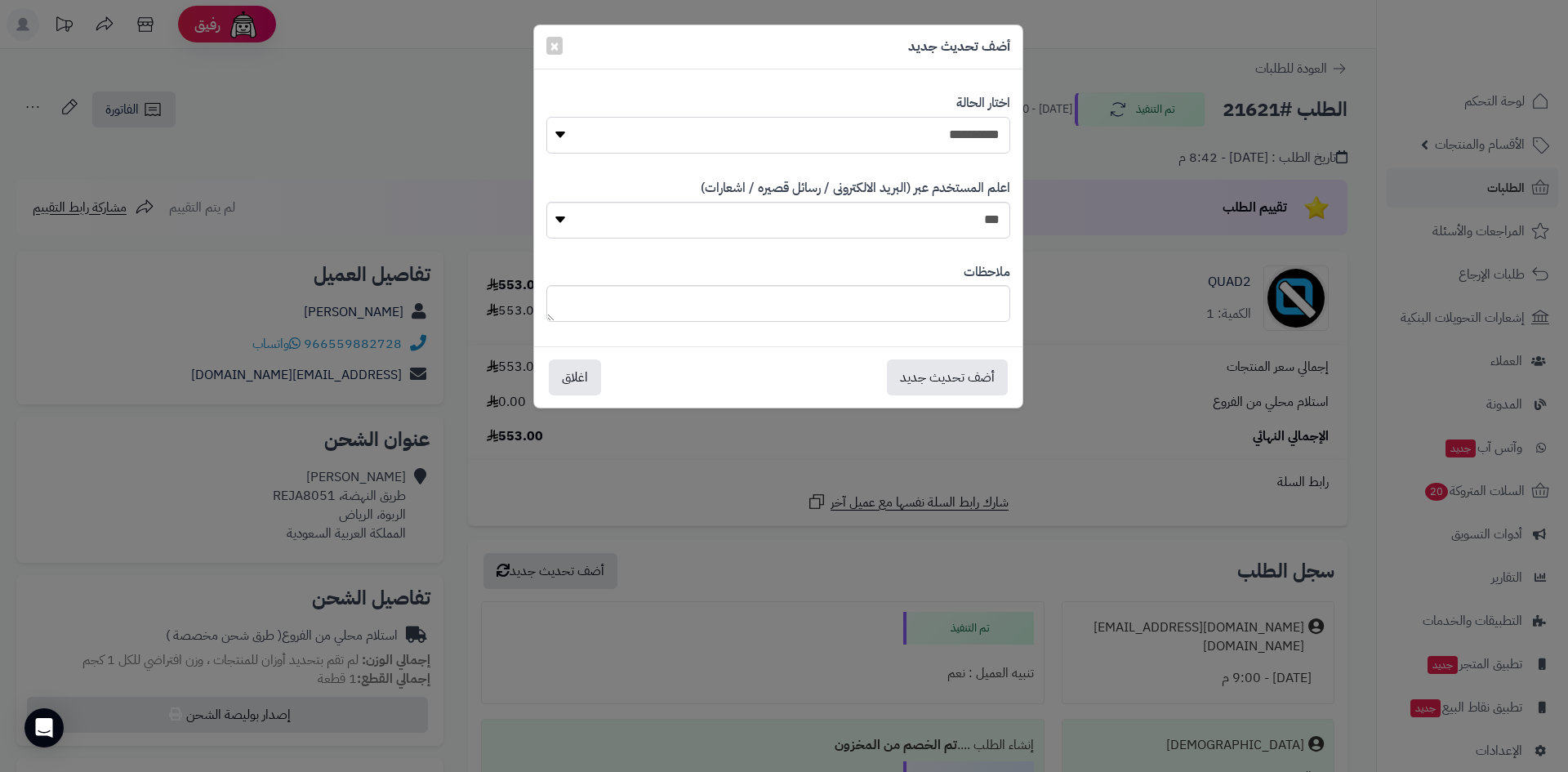
click at [974, 139] on select "**********" at bounding box center [778, 135] width 463 height 37
click at [1490, 99] on div "**********" at bounding box center [784, 386] width 1568 height 772
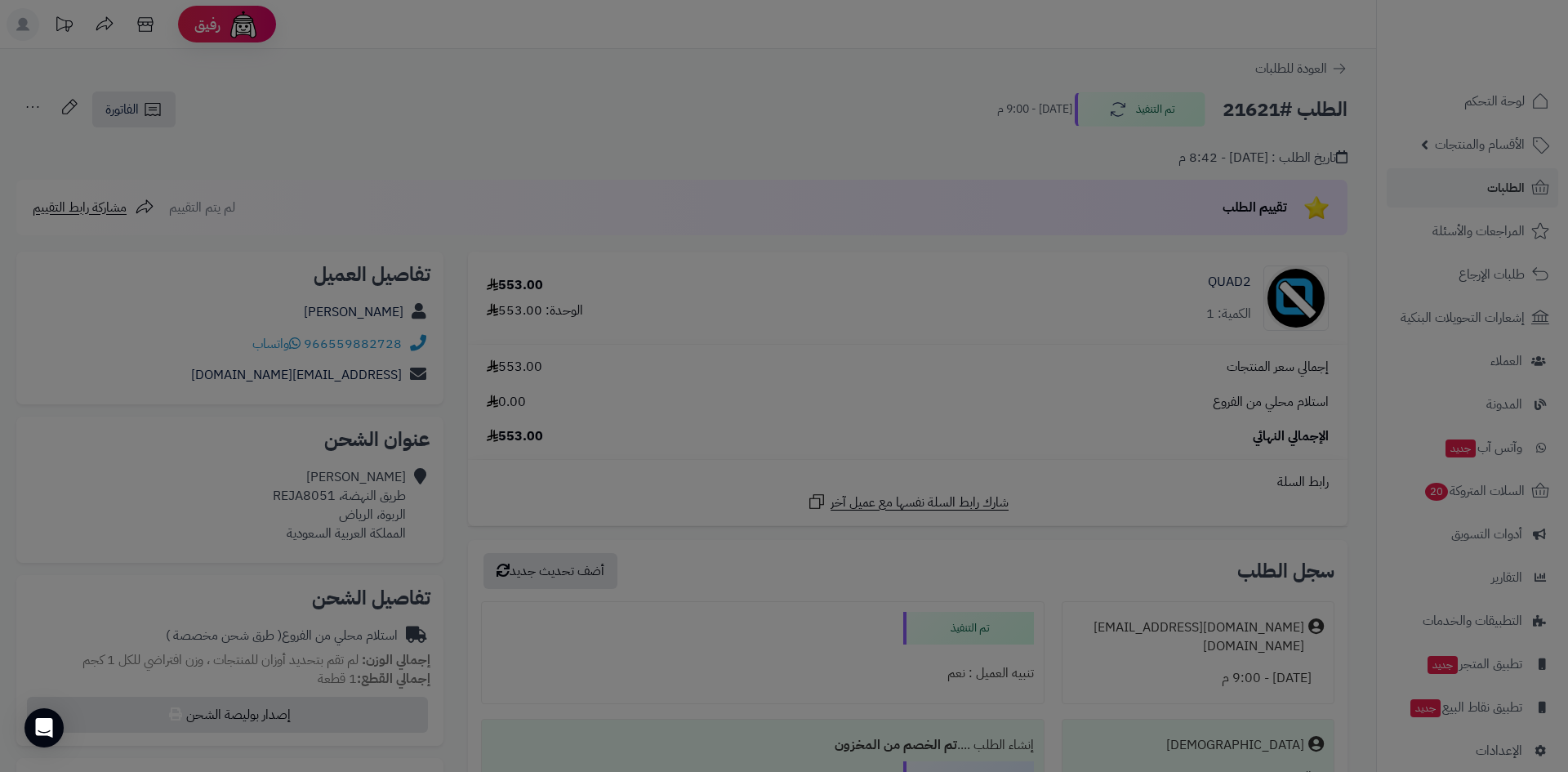
click at [1490, 99] on body "رفيق ! الطلبات معالجة مكتمل إرجاع المنتجات العملاء المتواجدون الان 5881 عملاء م…" at bounding box center [784, 386] width 1568 height 772
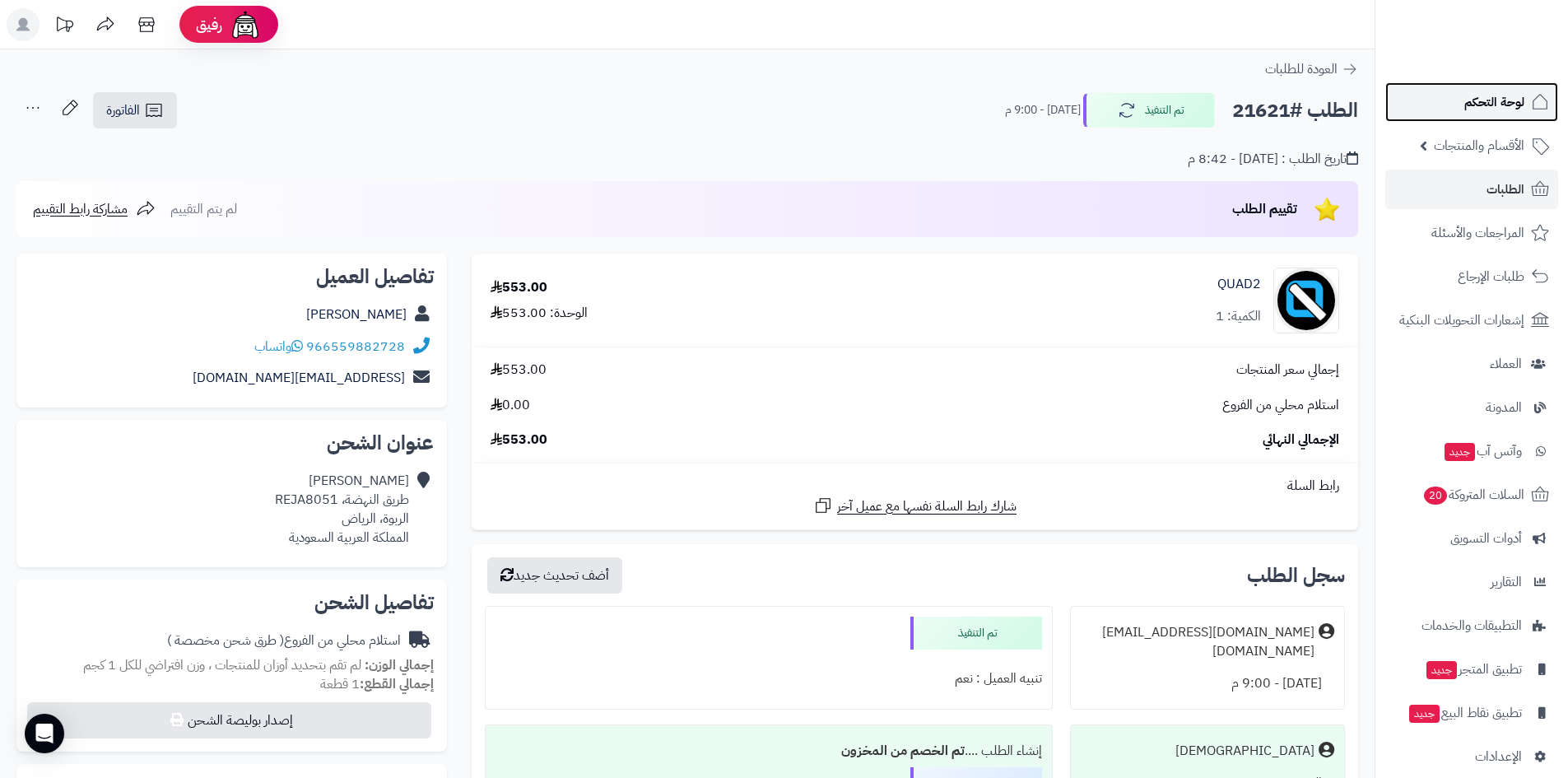
click at [1502, 100] on span "لوحة التحكم" at bounding box center [1493, 102] width 60 height 23
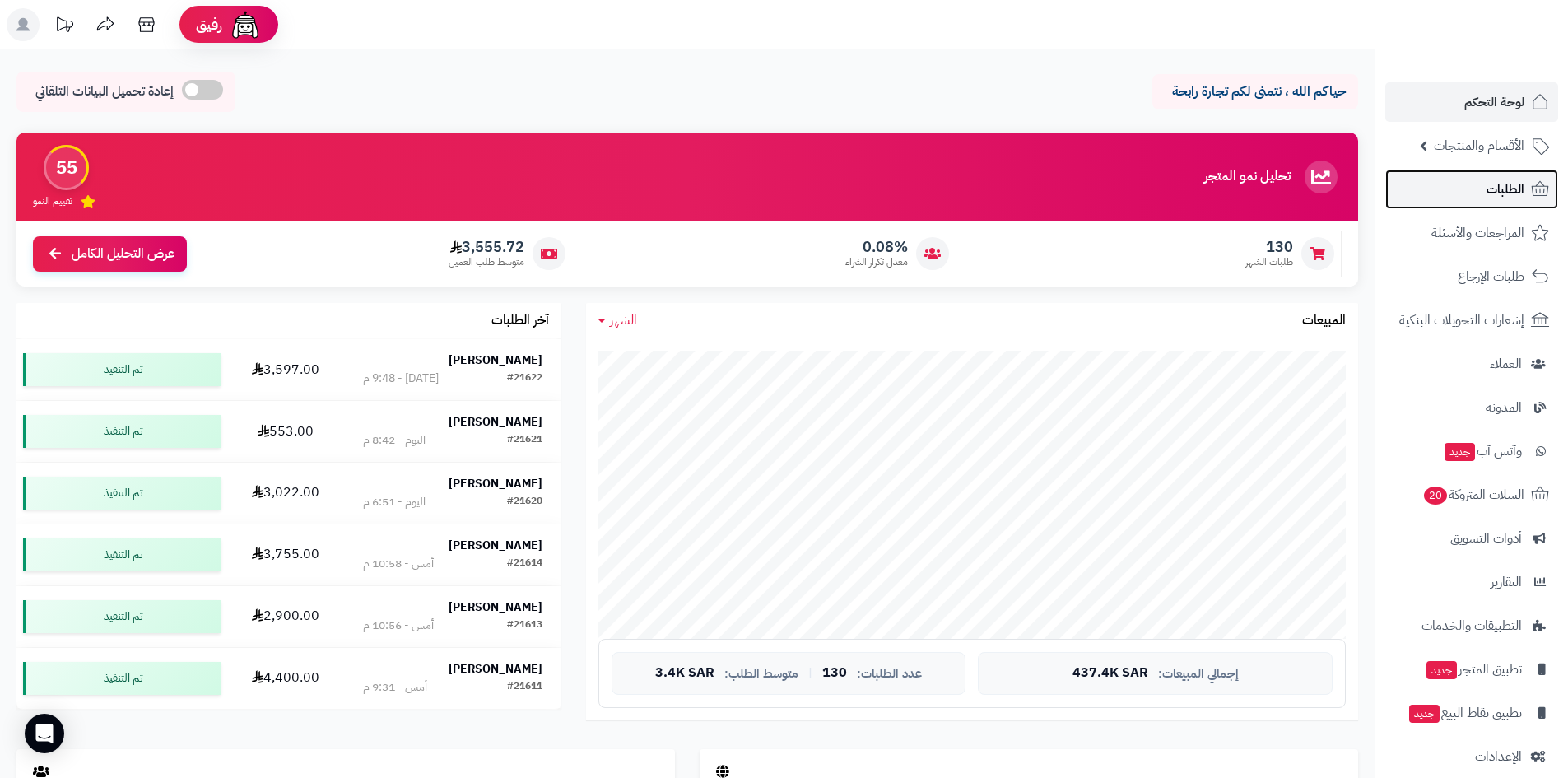
click at [1474, 183] on link "الطلبات" at bounding box center [1471, 189] width 173 height 39
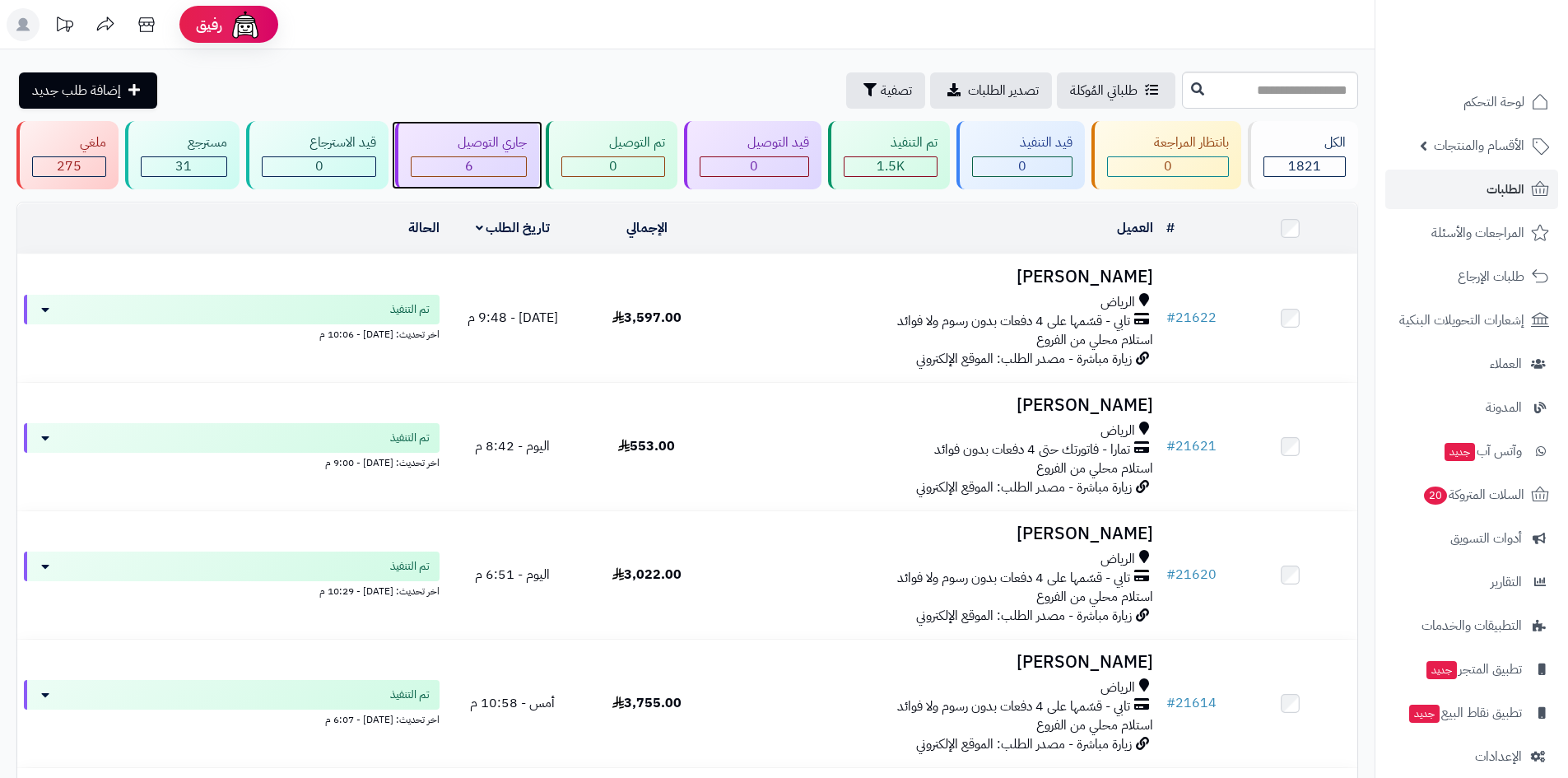
click at [455, 160] on div "6" at bounding box center [469, 166] width 115 height 19
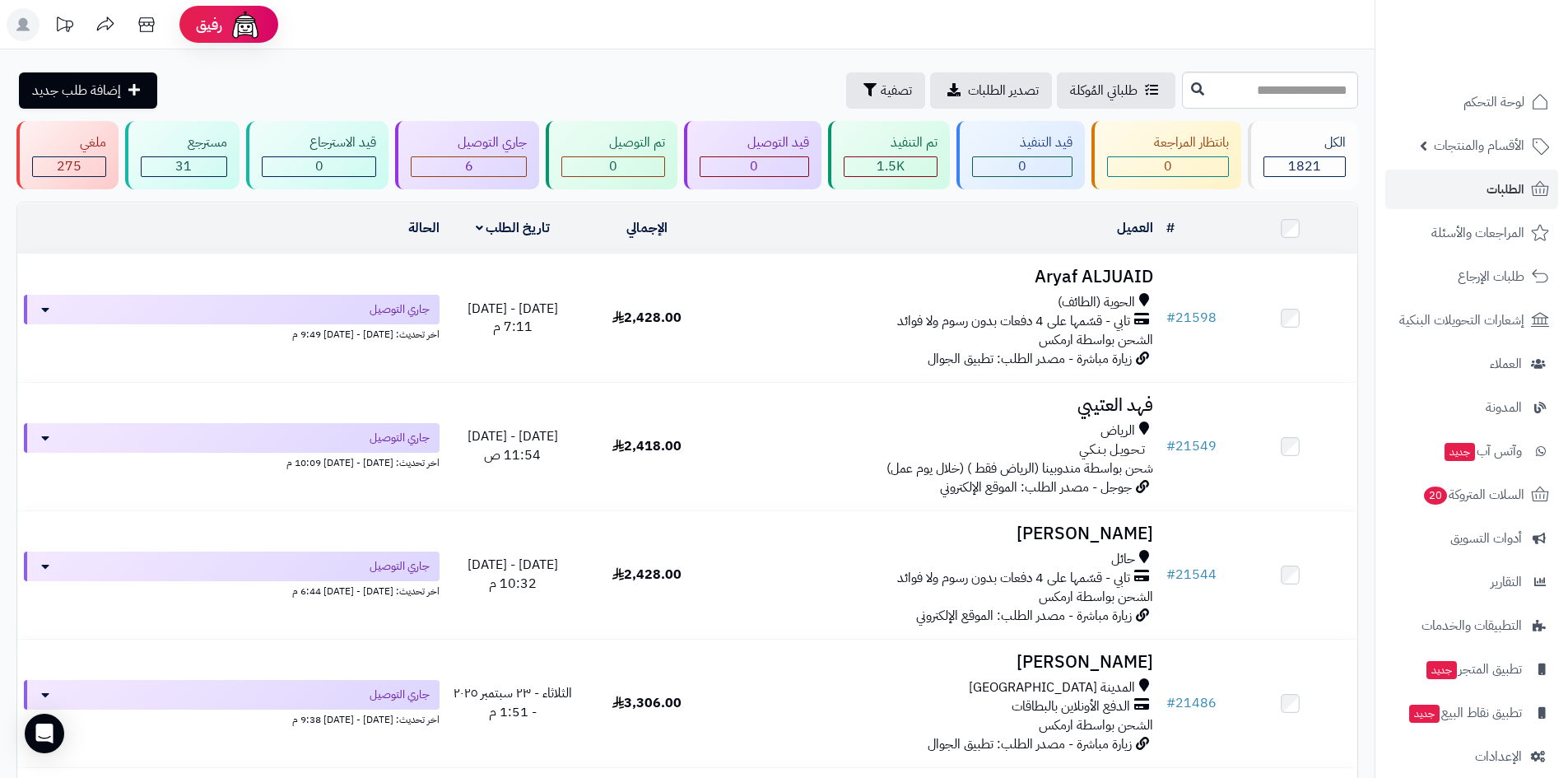
click at [1456, 124] on ul "لوحة التحكم الأقسام والمنتجات المنتجات الأقسام الماركات مواصفات المنتجات مواصفا…" at bounding box center [1471, 429] width 192 height 694
click at [1460, 117] on link "لوحة التحكم" at bounding box center [1471, 102] width 173 height 39
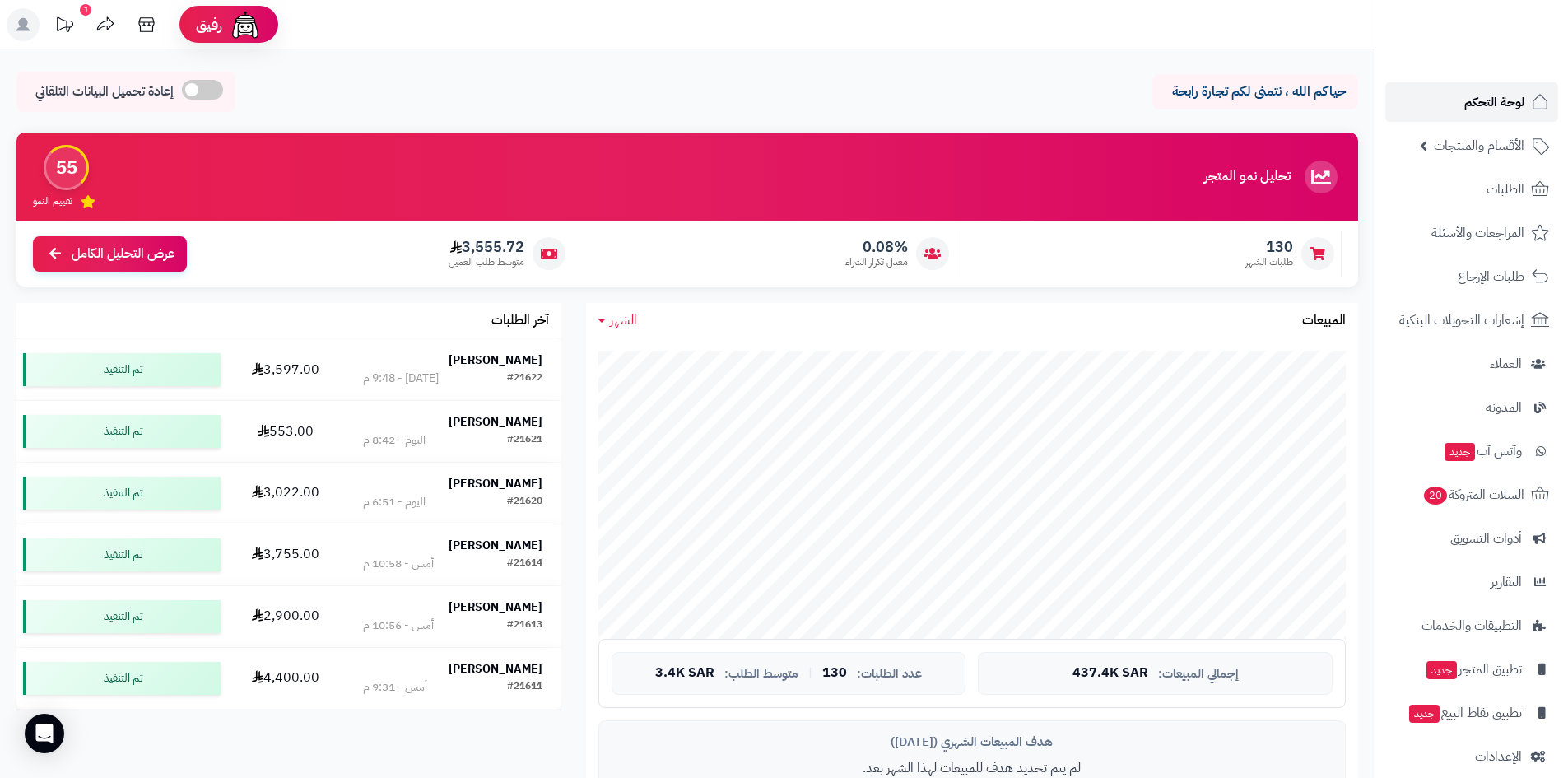
click at [1487, 93] on span "لوحة التحكم" at bounding box center [1493, 102] width 60 height 23
click at [1461, 97] on link "لوحة التحكم" at bounding box center [1471, 102] width 173 height 39
